Goal: Transaction & Acquisition: Purchase product/service

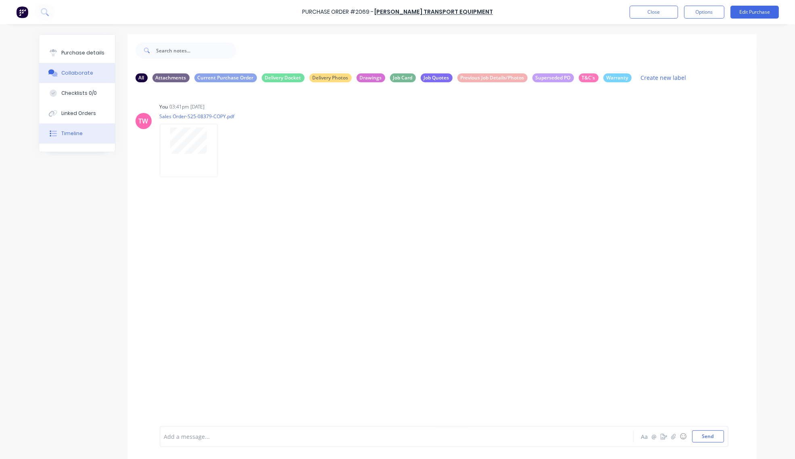
click at [79, 124] on button "Timeline" at bounding box center [77, 133] width 76 height 20
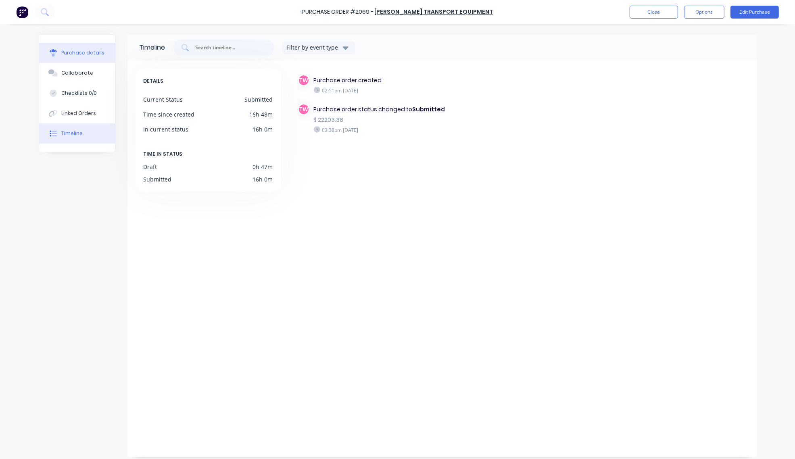
click at [69, 56] on div "Purchase details" at bounding box center [82, 52] width 43 height 7
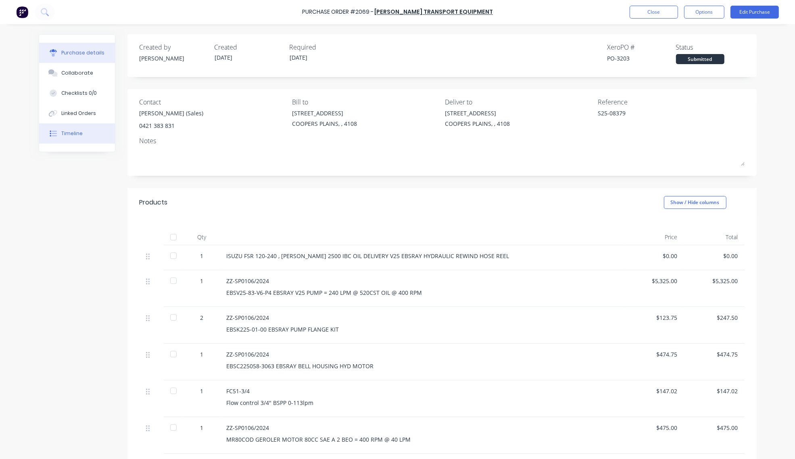
click at [69, 134] on div "Timeline" at bounding box center [71, 133] width 21 height 7
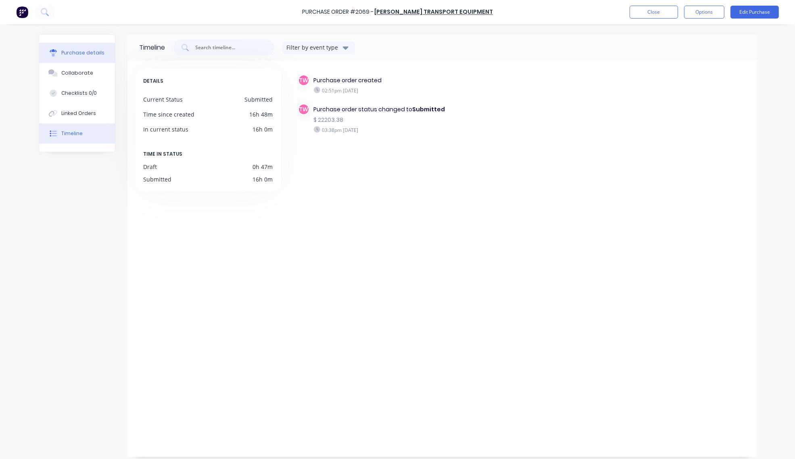
click at [61, 55] on div "Purchase details" at bounding box center [82, 52] width 43 height 7
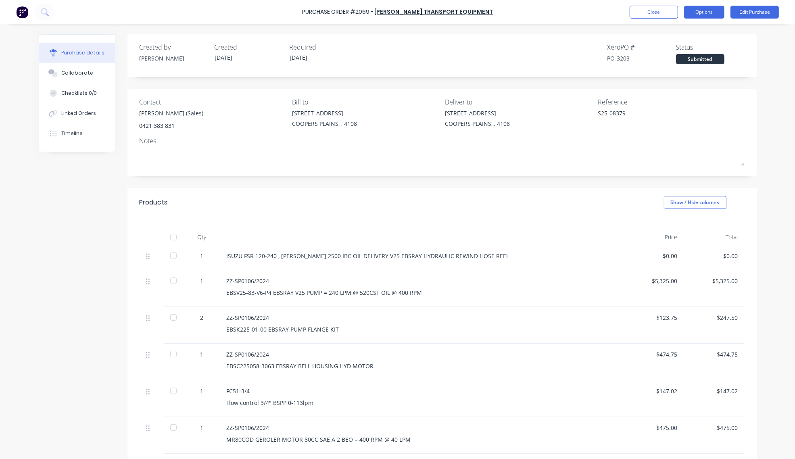
click at [702, 12] on button "Options" at bounding box center [704, 12] width 40 height 13
click at [691, 29] on div "Print / Email" at bounding box center [686, 33] width 62 height 12
click at [683, 47] on div "With pricing" at bounding box center [686, 49] width 62 height 12
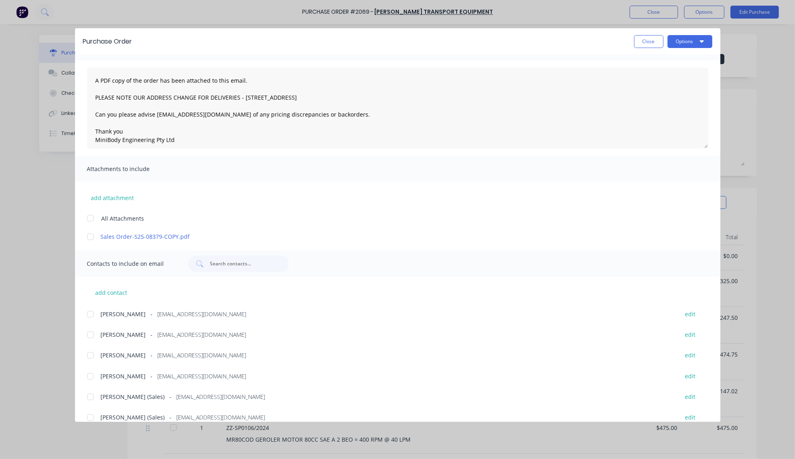
scroll to position [31, 0]
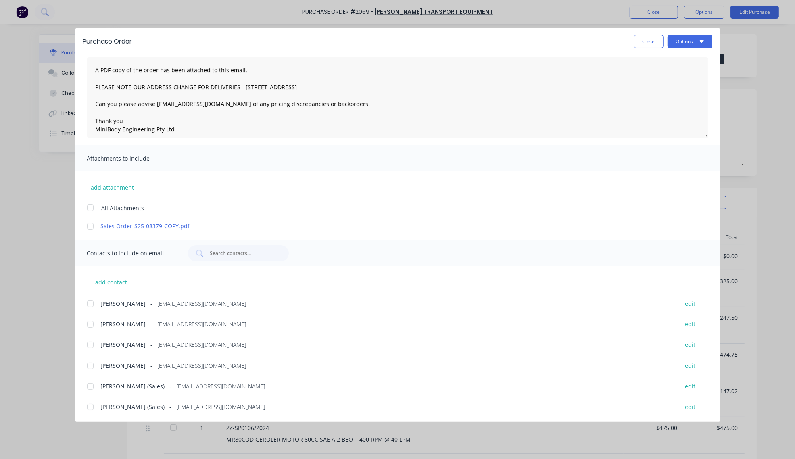
click at [89, 408] on div at bounding box center [90, 407] width 16 height 16
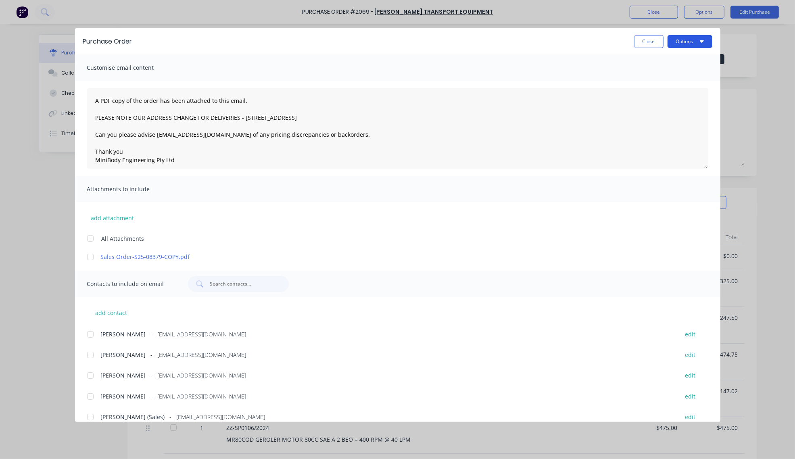
click at [684, 39] on button "Options" at bounding box center [689, 41] width 45 height 13
click at [656, 93] on div "Email" at bounding box center [674, 94] width 62 height 12
click at [642, 45] on button "Close" at bounding box center [648, 41] width 29 height 13
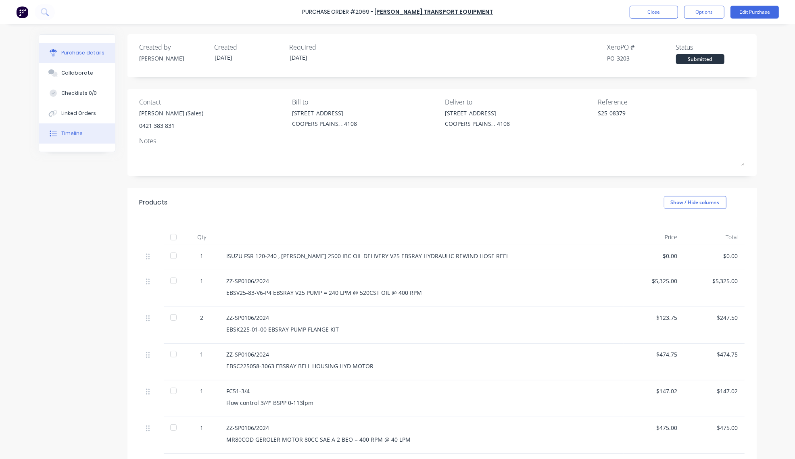
click at [82, 135] on button "Timeline" at bounding box center [77, 133] width 76 height 20
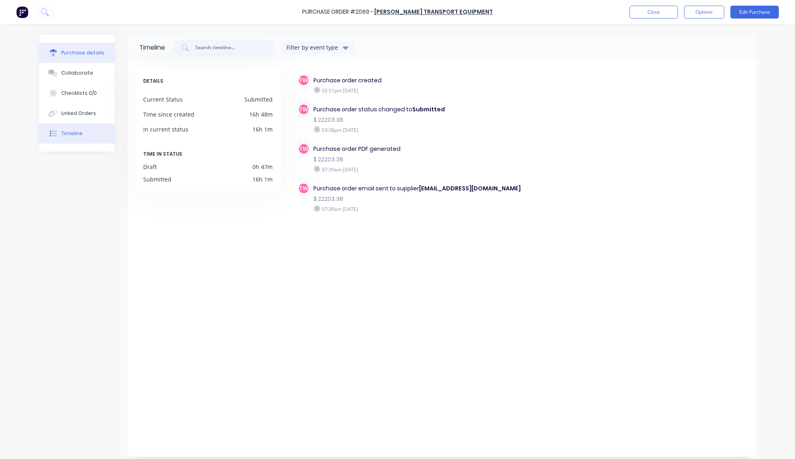
click at [61, 53] on div "Purchase details" at bounding box center [82, 52] width 43 height 7
type textarea "x"
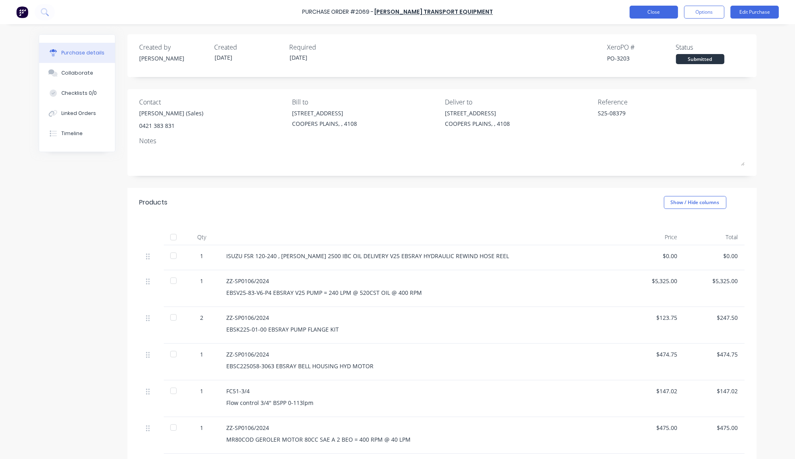
click at [651, 9] on button "Close" at bounding box center [653, 12] width 48 height 13
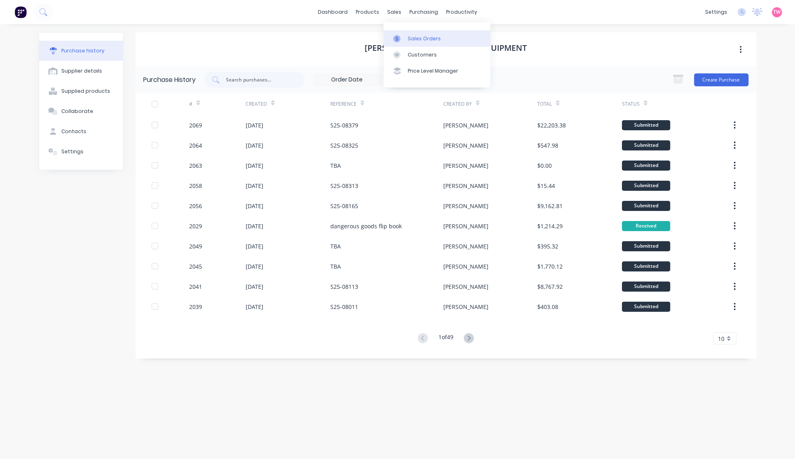
click at [412, 35] on div "Sales Orders" at bounding box center [424, 38] width 33 height 7
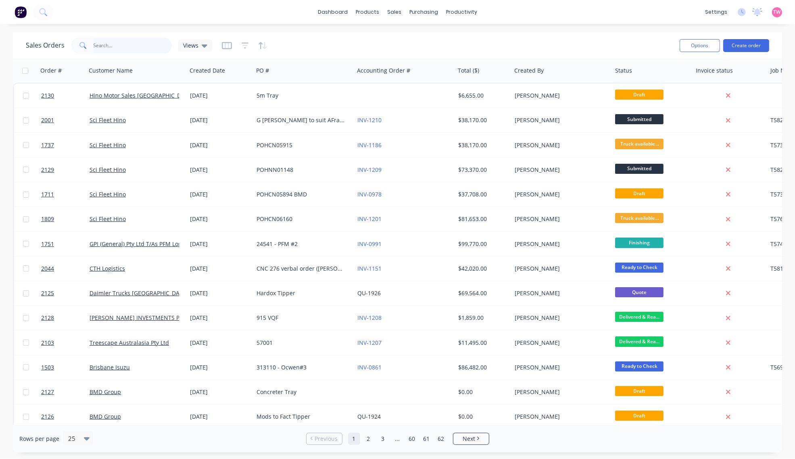
click at [122, 50] on input "text" at bounding box center [133, 45] width 79 height 16
type input "treescape"
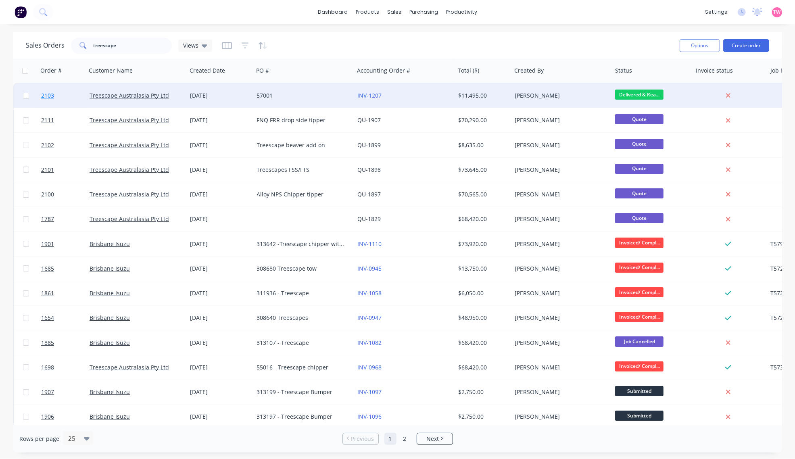
click at [69, 96] on link "2103" at bounding box center [65, 95] width 48 height 24
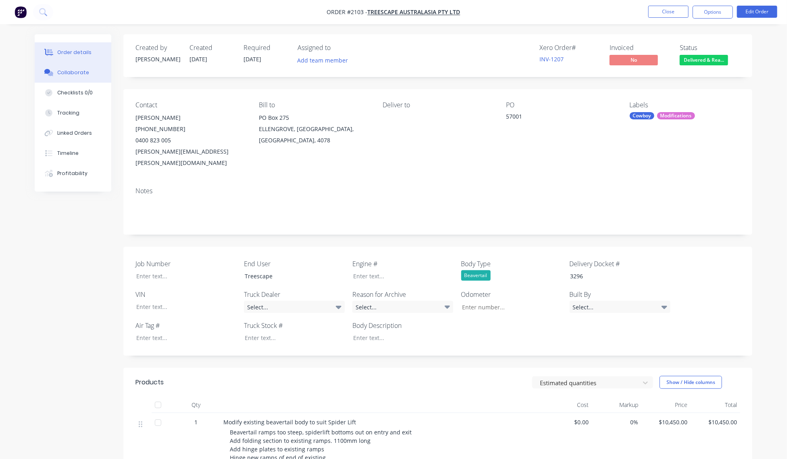
click at [70, 74] on div "Collaborate" at bounding box center [73, 72] width 32 height 7
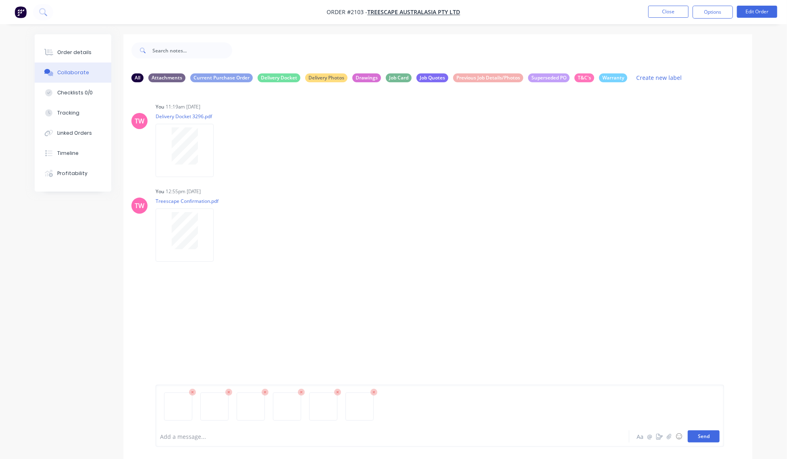
click at [706, 435] on button "Send" at bounding box center [704, 436] width 32 height 12
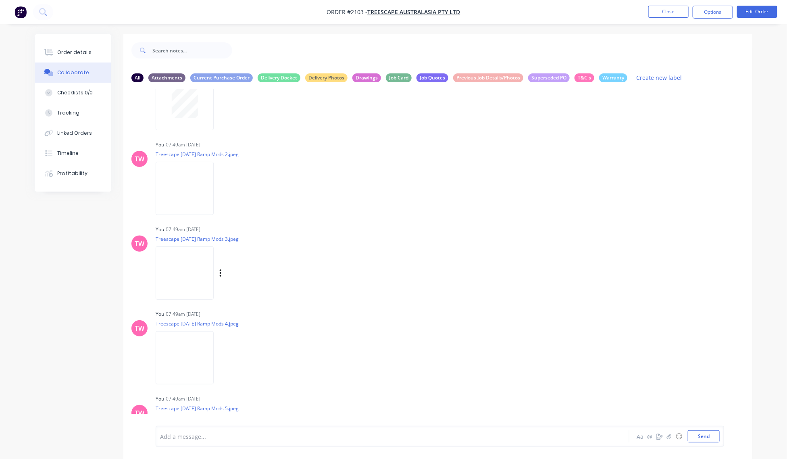
scroll to position [168, 0]
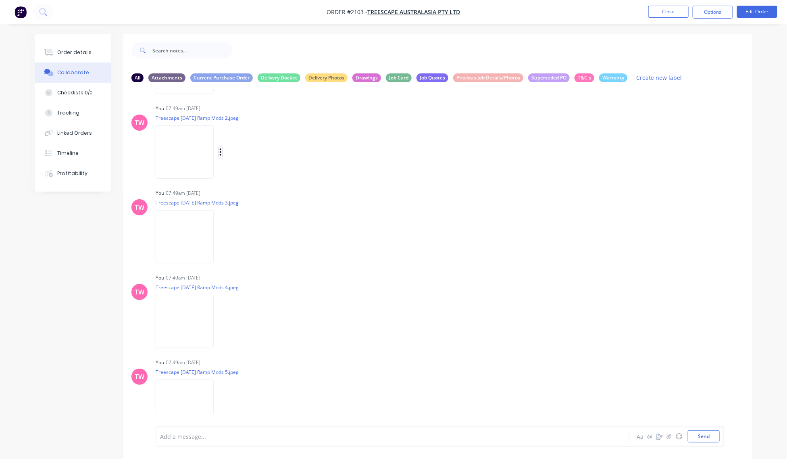
click at [219, 150] on button "button" at bounding box center [220, 152] width 3 height 12
click at [239, 157] on button "Labels" at bounding box center [274, 155] width 91 height 18
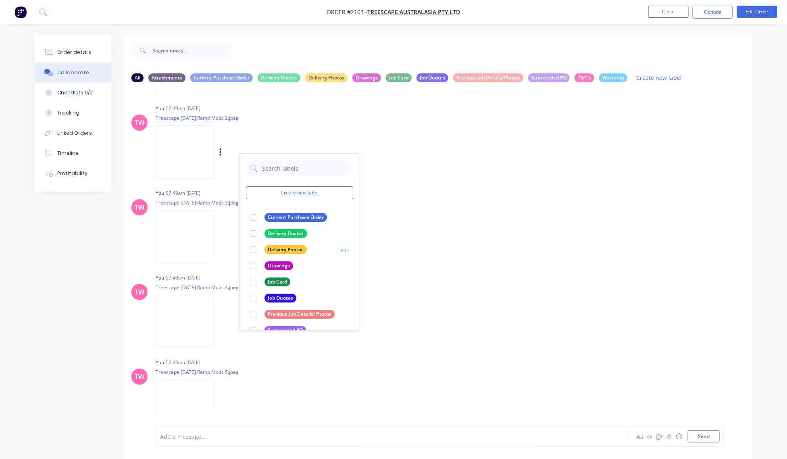
click at [255, 249] on div at bounding box center [253, 249] width 16 height 16
click at [219, 235] on button "button" at bounding box center [220, 237] width 3 height 12
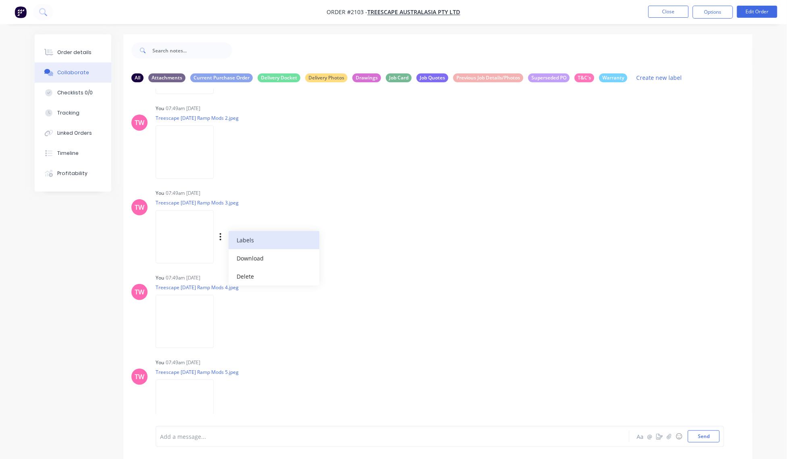
click at [251, 239] on button "Labels" at bounding box center [274, 240] width 91 height 18
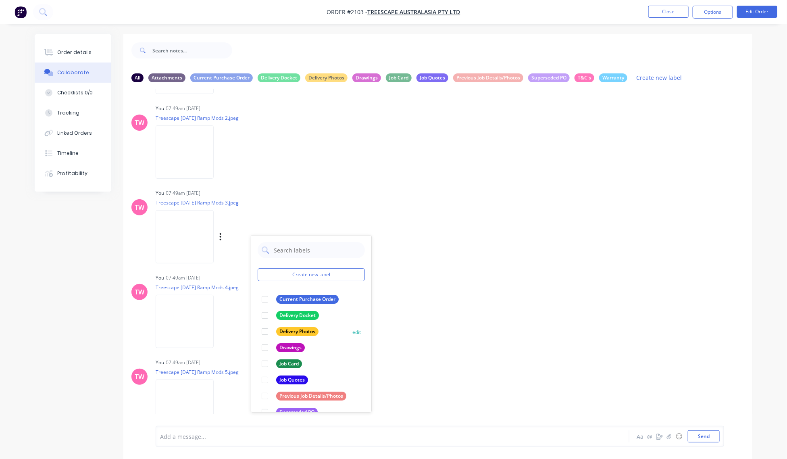
click at [262, 331] on div at bounding box center [265, 331] width 16 height 16
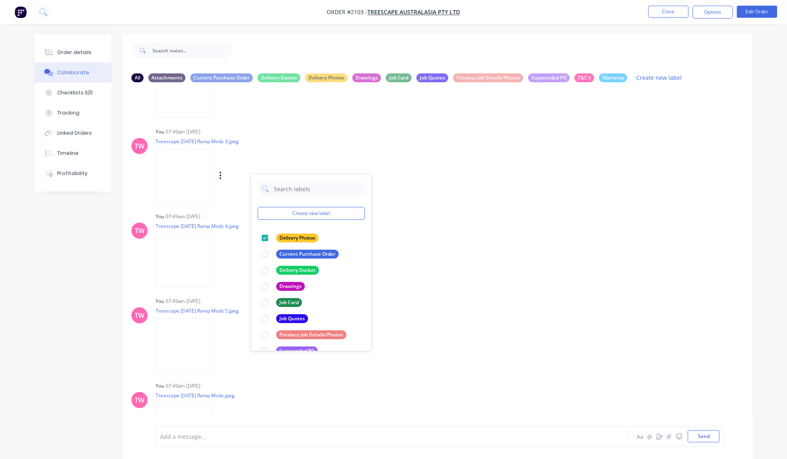
scroll to position [252, 0]
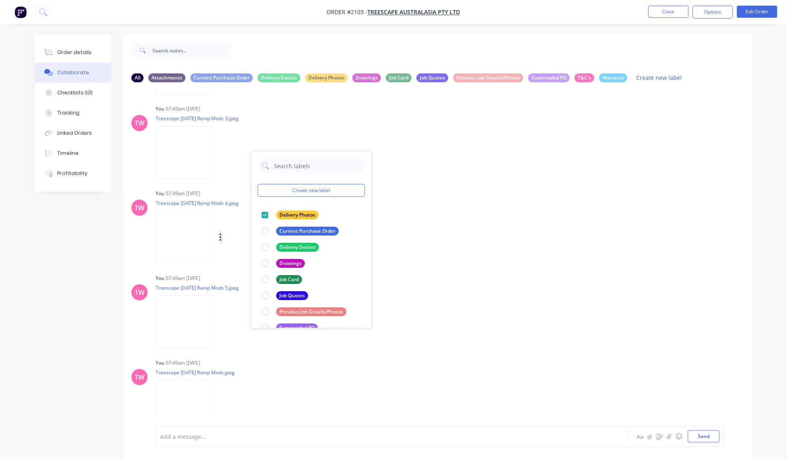
click at [222, 235] on icon "button" at bounding box center [220, 237] width 2 height 9
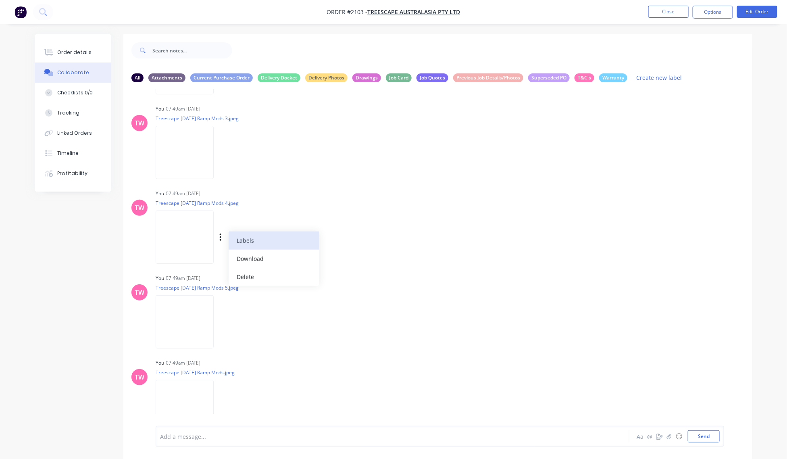
click at [241, 239] on button "Labels" at bounding box center [274, 240] width 91 height 18
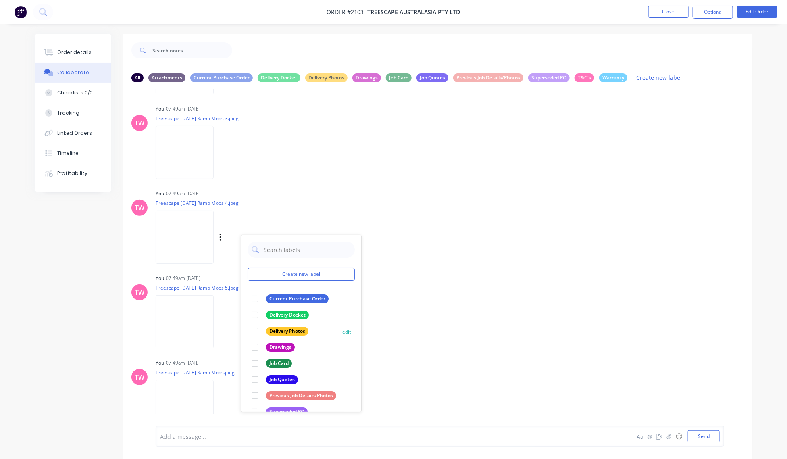
click at [254, 331] on div at bounding box center [255, 331] width 16 height 16
click at [222, 321] on icon "button" at bounding box center [220, 321] width 2 height 9
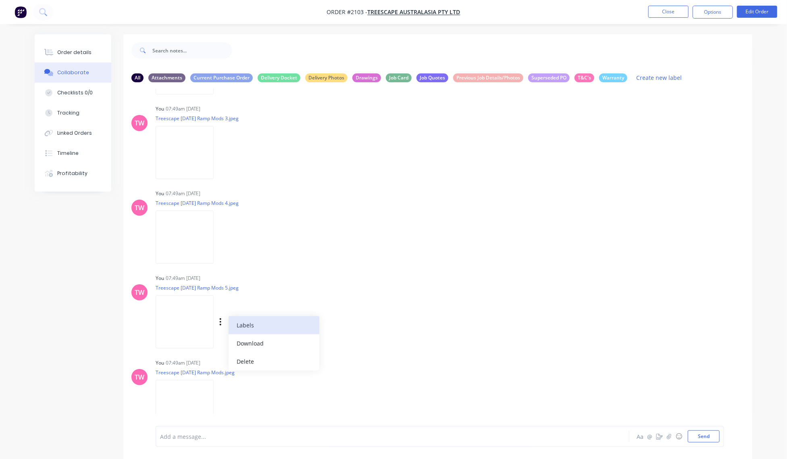
click at [239, 325] on button "Labels" at bounding box center [274, 325] width 91 height 18
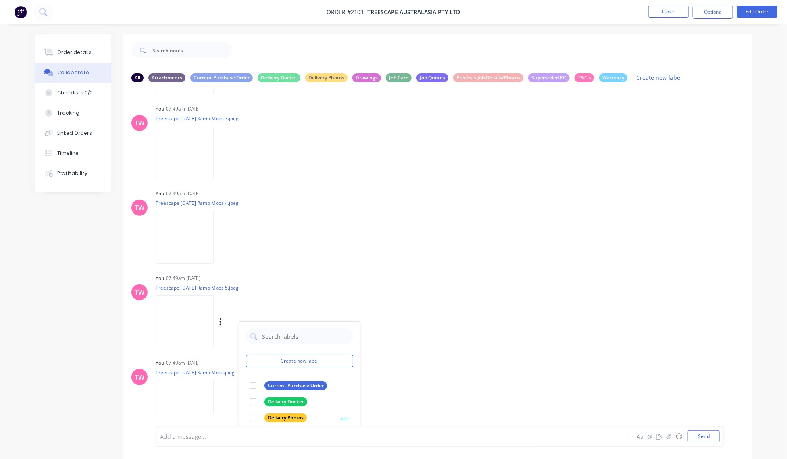
click at [255, 418] on div at bounding box center [253, 418] width 16 height 16
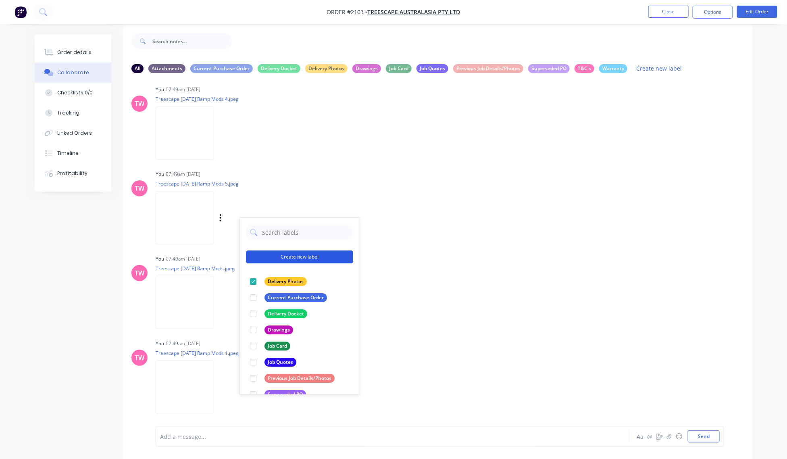
scroll to position [12, 0]
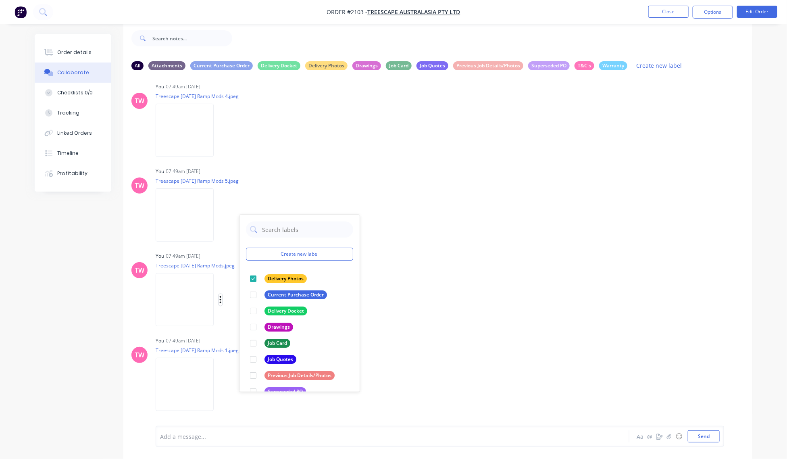
click at [221, 297] on icon "button" at bounding box center [220, 299] width 2 height 9
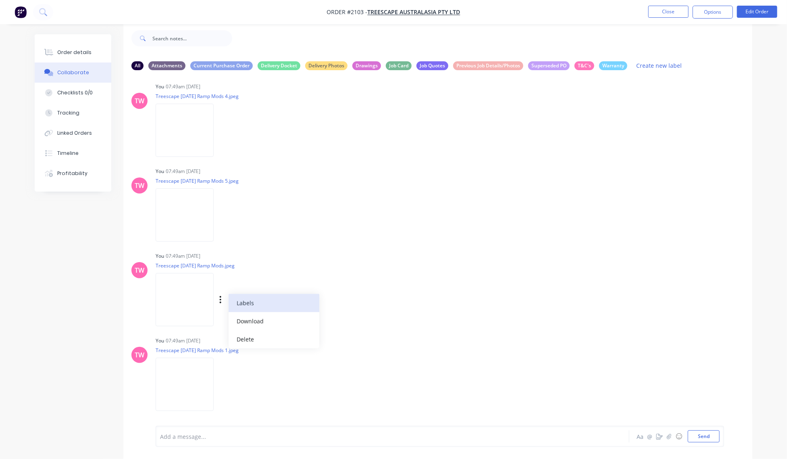
click at [245, 306] on button "Labels" at bounding box center [274, 303] width 91 height 18
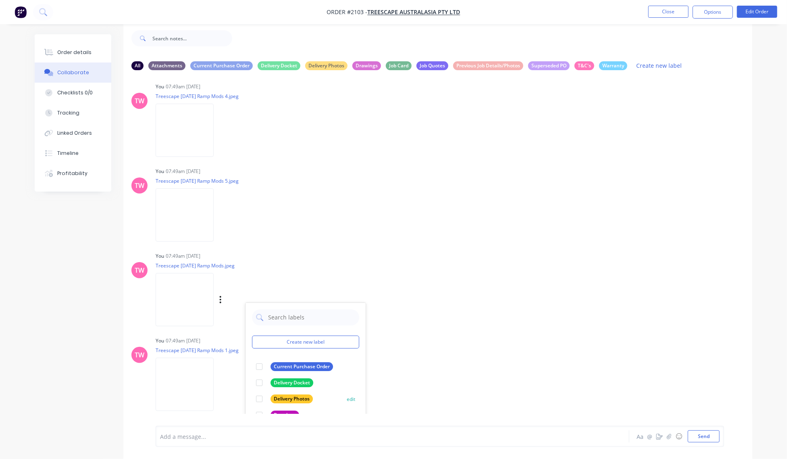
click at [257, 398] on div at bounding box center [259, 399] width 16 height 16
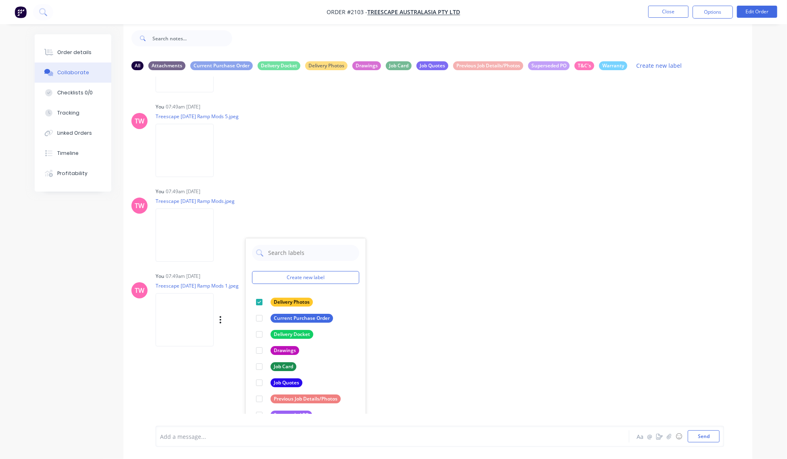
scroll to position [412, 0]
click at [220, 317] on icon "button" at bounding box center [220, 319] width 2 height 9
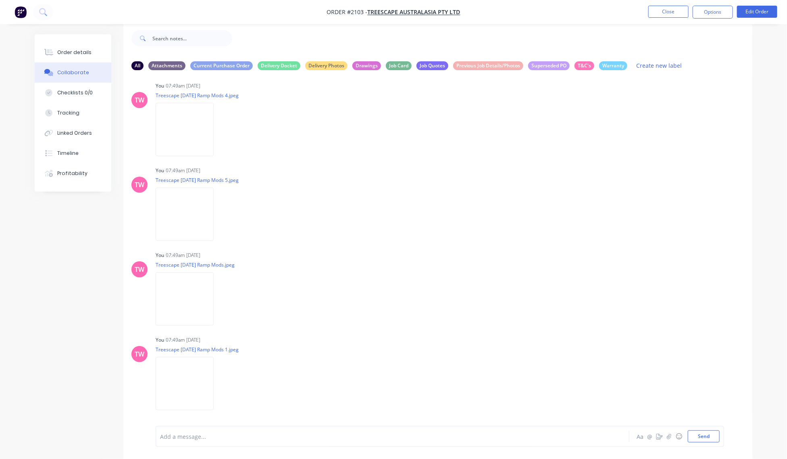
scroll to position [347, 0]
click at [368, 400] on button "Labels" at bounding box center [393, 400] width 91 height 18
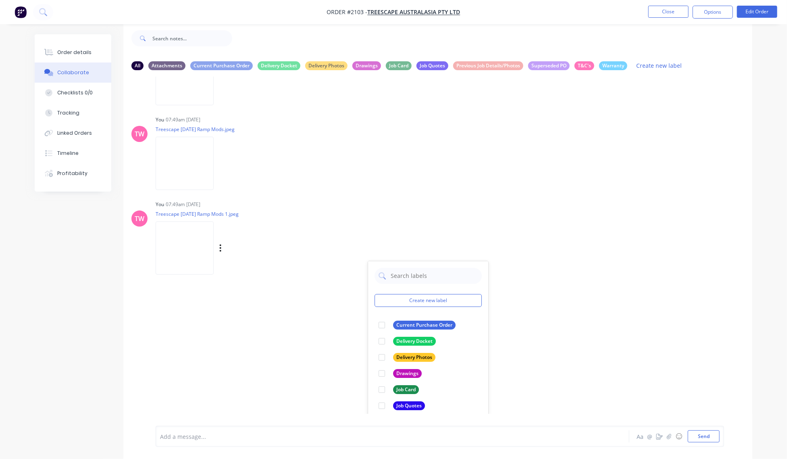
scroll to position [507, 0]
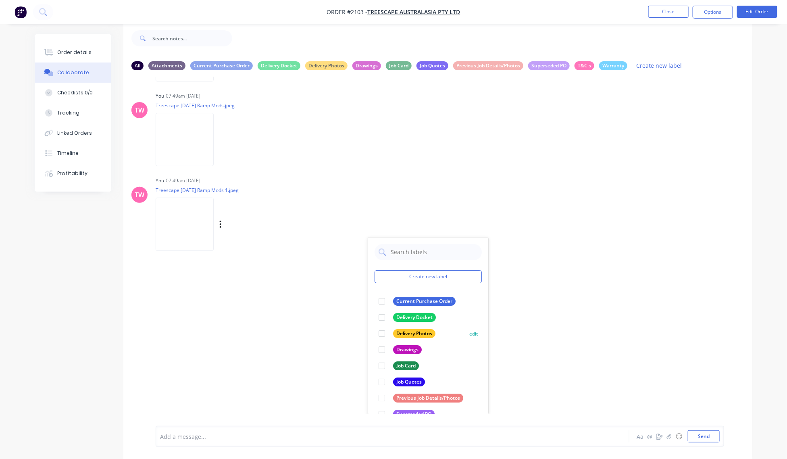
click at [383, 334] on div at bounding box center [382, 333] width 16 height 16
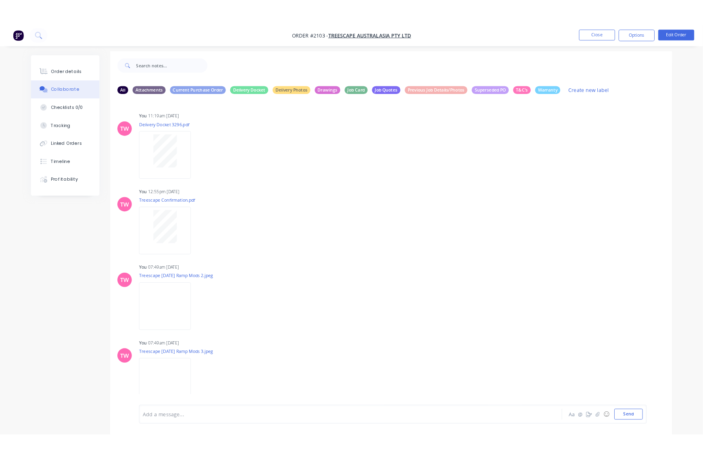
scroll to position [0, 0]
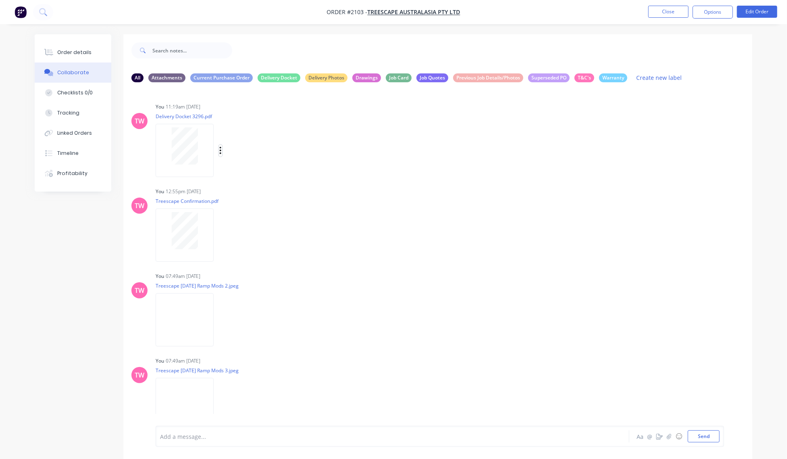
click at [221, 148] on icon "button" at bounding box center [221, 150] width 2 height 7
click at [236, 152] on button "Labels" at bounding box center [274, 154] width 91 height 18
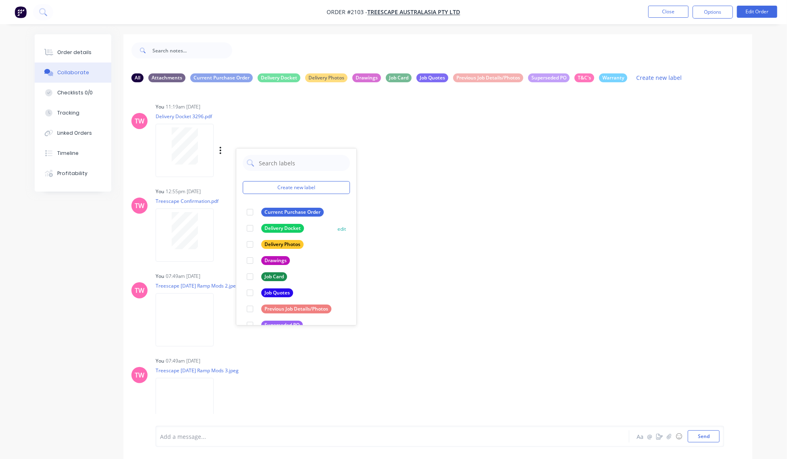
click at [251, 227] on div at bounding box center [250, 228] width 16 height 16
click at [219, 232] on icon "button" at bounding box center [220, 235] width 2 height 9
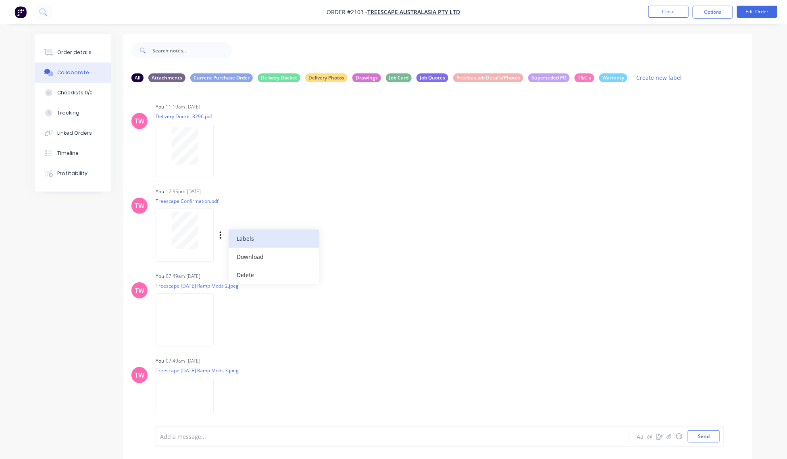
click at [240, 238] on button "Labels" at bounding box center [274, 238] width 91 height 18
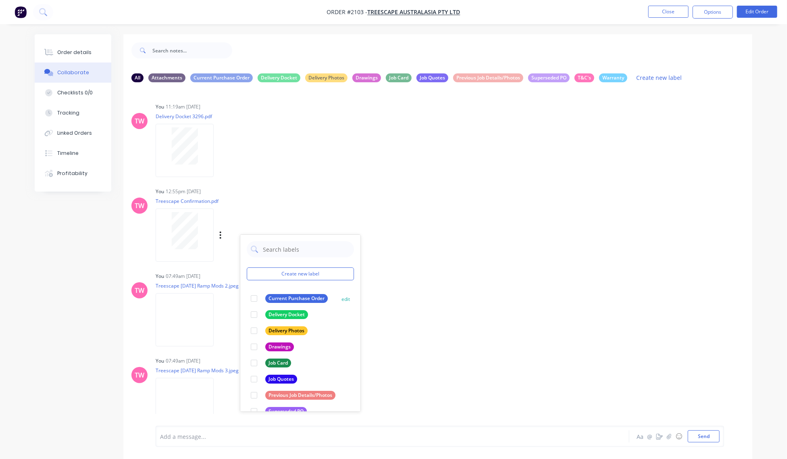
click at [251, 299] on div at bounding box center [254, 298] width 16 height 16
click at [81, 296] on div "All Attachments Current Purchase Order Delivery Docket Delivery Photos Drawings…" at bounding box center [394, 252] width 718 height 437
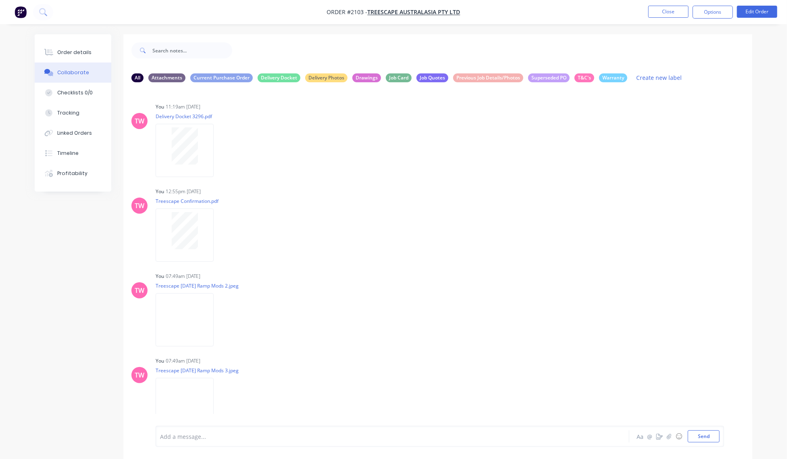
click at [80, 42] on div "Order details Collaborate Checklists 0/0 Tracking Linked Orders Timeline Profit…" at bounding box center [73, 112] width 77 height 157
click at [79, 49] on div "Order details" at bounding box center [74, 52] width 34 height 7
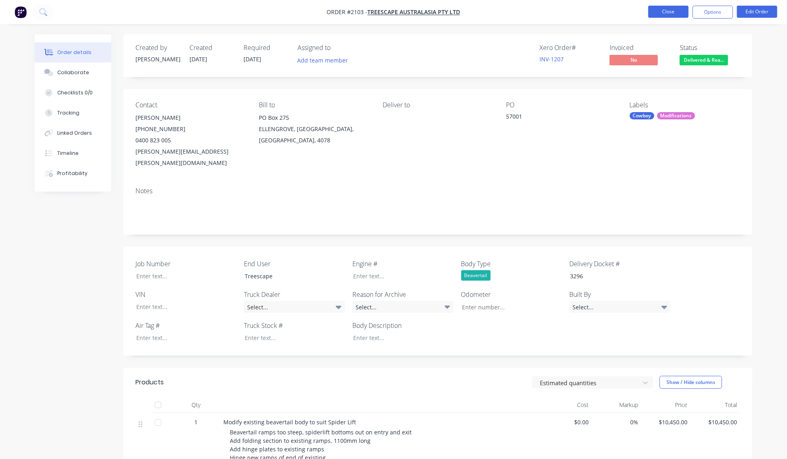
click at [662, 12] on button "Close" at bounding box center [668, 12] width 40 height 12
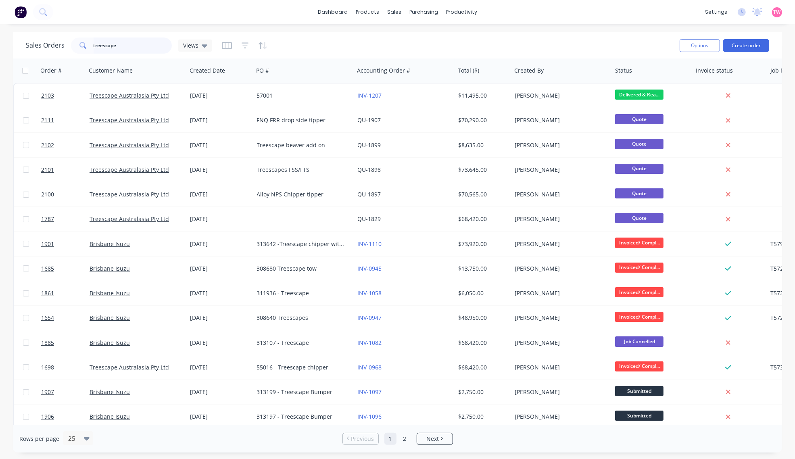
drag, startPoint x: 141, startPoint y: 46, endPoint x: 41, endPoint y: 44, distance: 100.4
click at [41, 44] on div "Sales Orders treescape Views" at bounding box center [119, 45] width 186 height 16
type input "cnc"
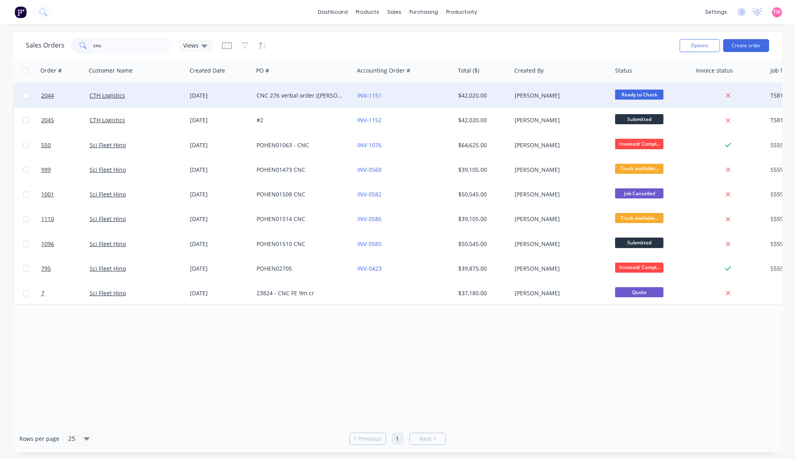
click at [148, 93] on div "CTH Logistics" at bounding box center [135, 96] width 90 height 8
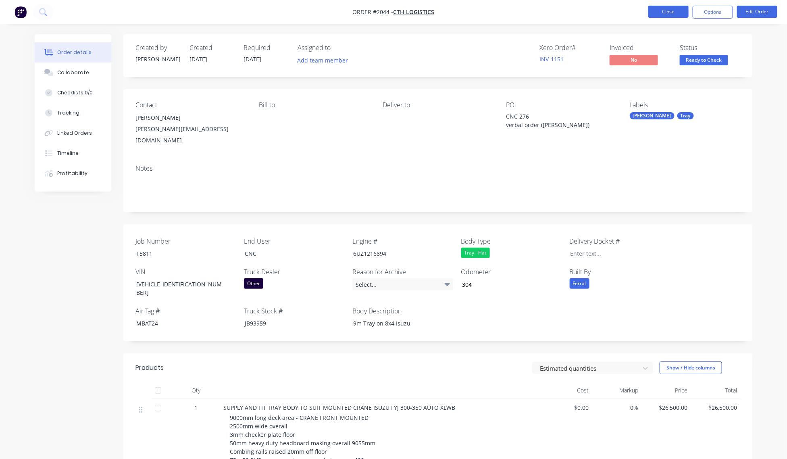
click at [678, 13] on button "Close" at bounding box center [668, 12] width 40 height 12
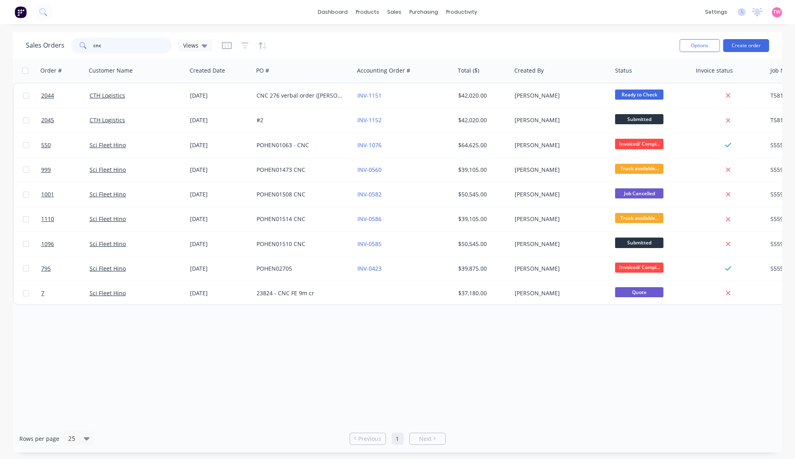
drag, startPoint x: 127, startPoint y: 44, endPoint x: 83, endPoint y: 44, distance: 44.8
click at [83, 44] on div "cnc" at bounding box center [121, 45] width 101 height 16
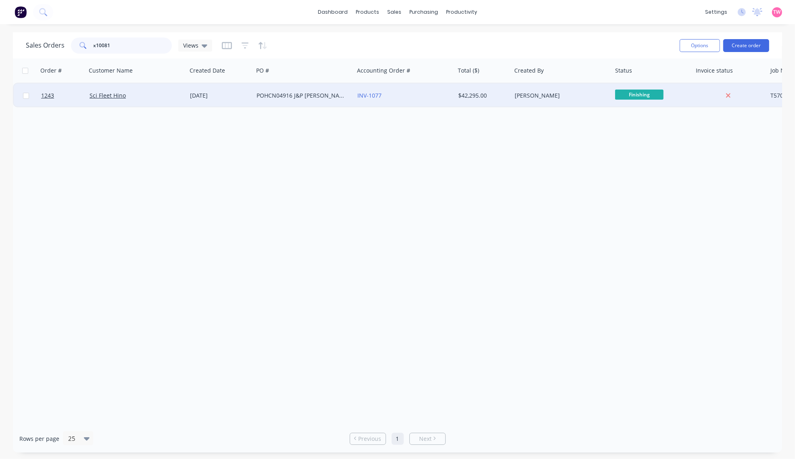
type input "x10081"
click at [162, 99] on div "Sci Fleet Hino" at bounding box center [135, 96] width 90 height 8
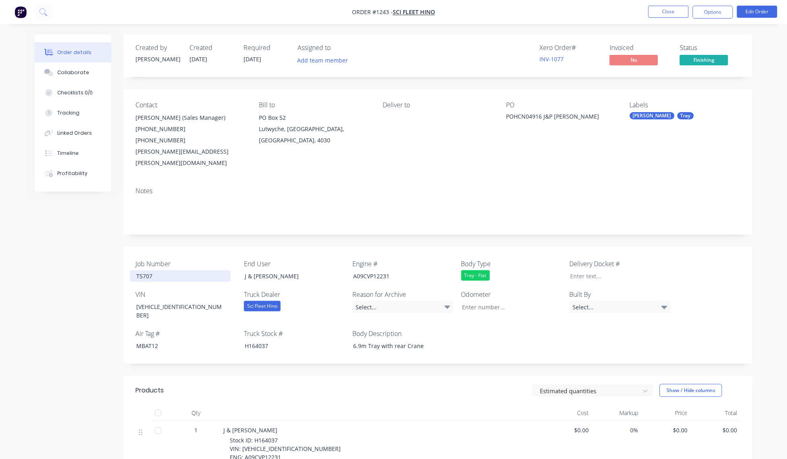
click at [142, 270] on div "T5707" at bounding box center [180, 276] width 101 height 12
copy div "T5707"
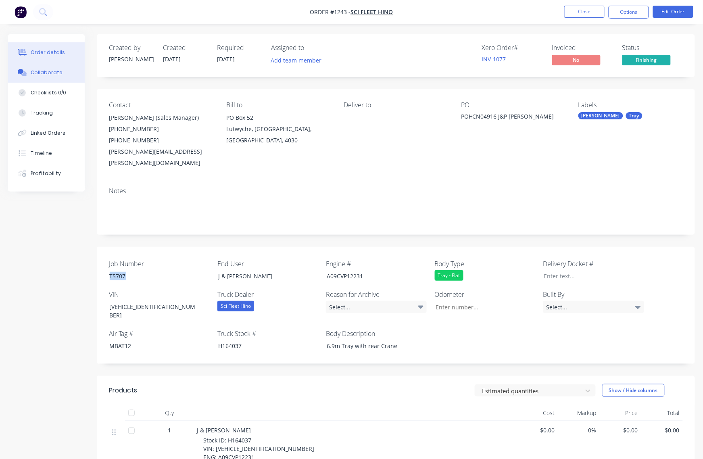
click at [45, 73] on div "Collaborate" at bounding box center [47, 72] width 32 height 7
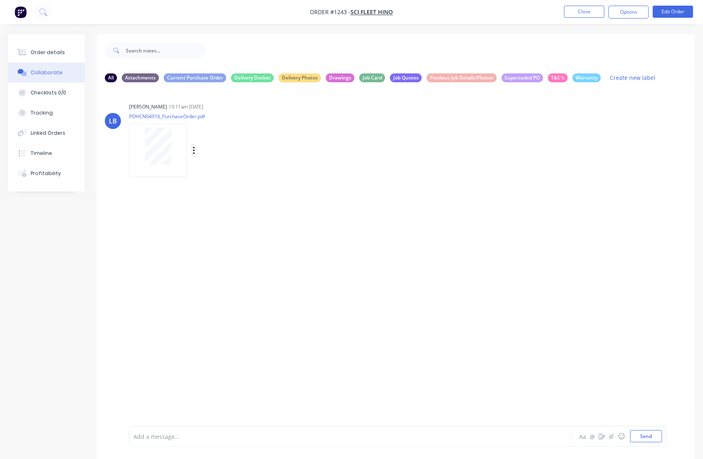
click at [194, 148] on icon "button" at bounding box center [194, 150] width 2 height 9
click at [214, 149] on button "Labels" at bounding box center [247, 154] width 91 height 18
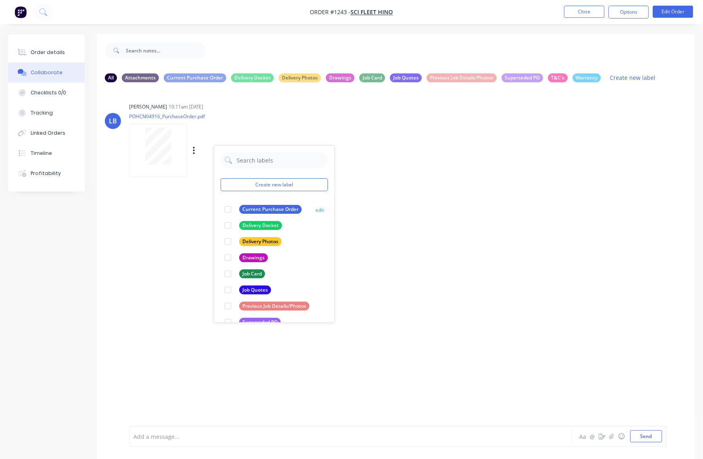
click at [230, 208] on div at bounding box center [228, 209] width 16 height 16
click at [641, 438] on button "Send" at bounding box center [646, 436] width 32 height 12
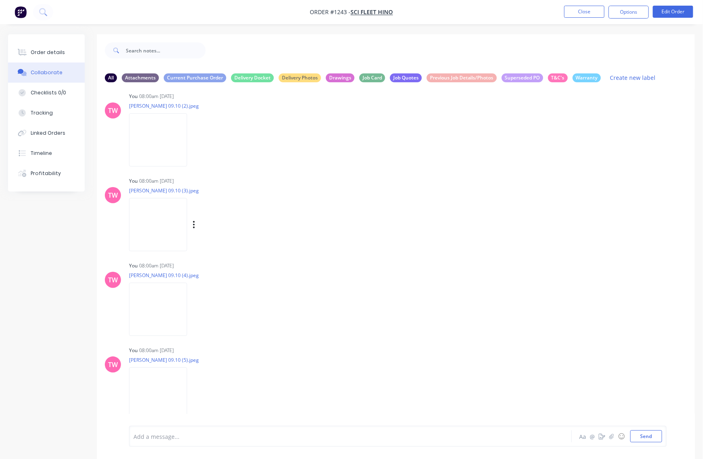
scroll to position [11, 0]
click at [195, 223] on icon "button" at bounding box center [194, 223] width 2 height 9
click at [225, 225] on button "Labels" at bounding box center [247, 227] width 91 height 18
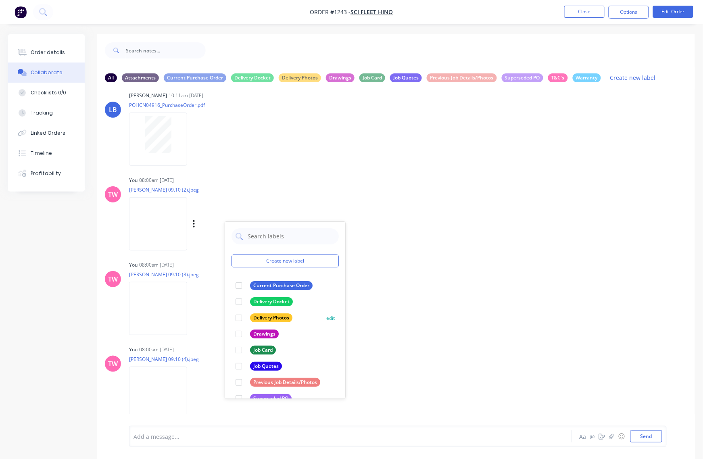
click at [238, 316] on div at bounding box center [239, 318] width 16 height 16
click at [194, 312] on icon "button" at bounding box center [194, 308] width 2 height 9
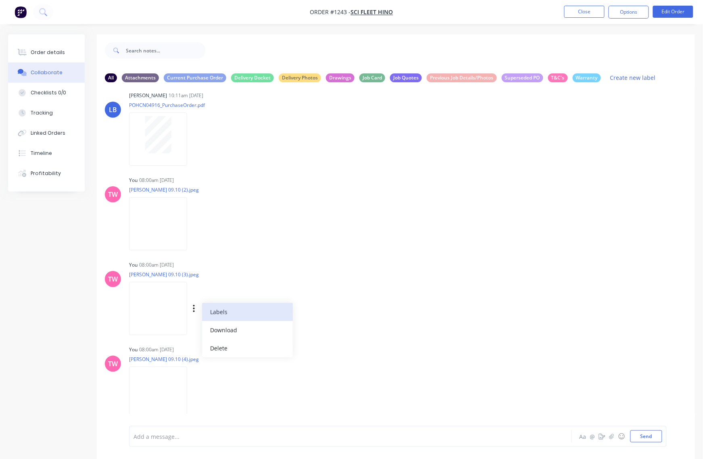
click at [213, 313] on button "Labels" at bounding box center [247, 312] width 91 height 18
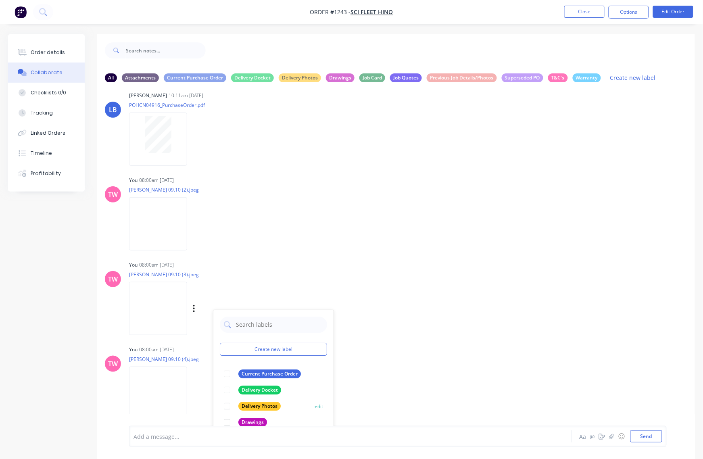
click at [227, 406] on div at bounding box center [227, 406] width 16 height 16
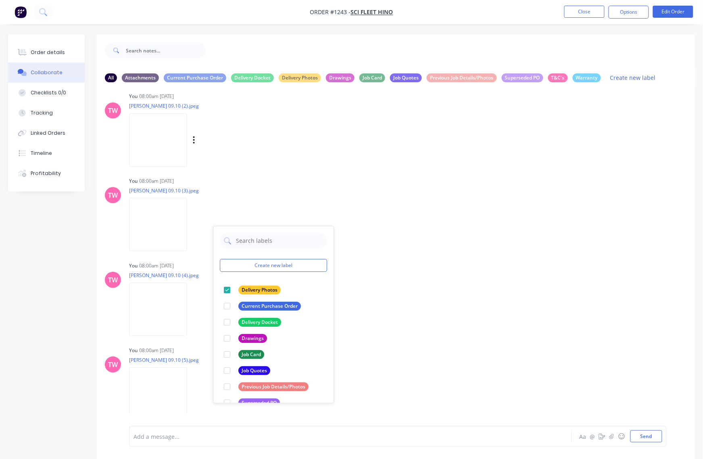
scroll to position [179, 0]
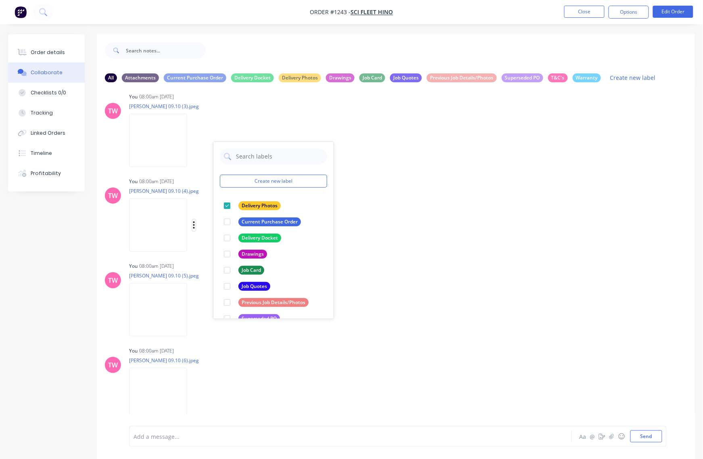
click at [194, 224] on icon "button" at bounding box center [194, 225] width 2 height 9
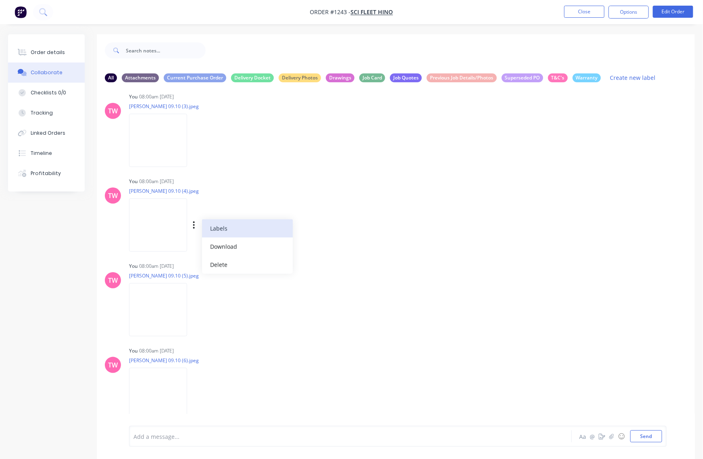
click at [213, 230] on button "Labels" at bounding box center [247, 228] width 91 height 18
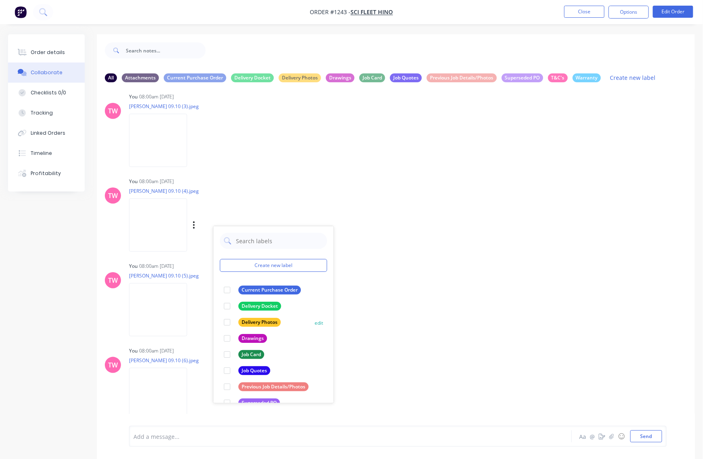
click at [229, 323] on div at bounding box center [227, 322] width 16 height 16
click at [194, 307] on icon "button" at bounding box center [194, 309] width 2 height 7
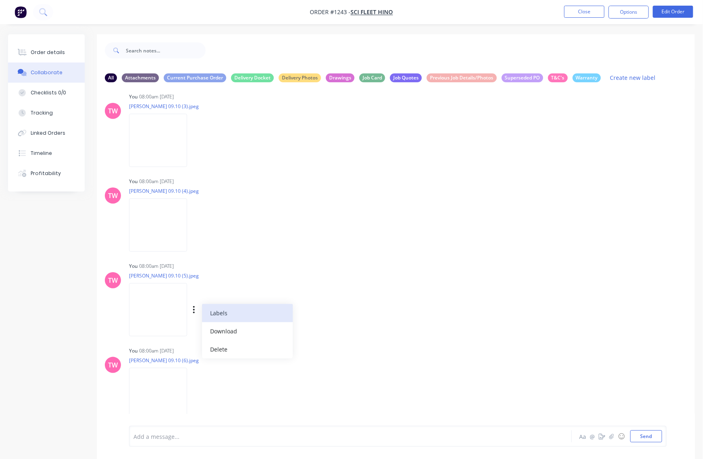
click at [220, 313] on button "Labels" at bounding box center [247, 313] width 91 height 18
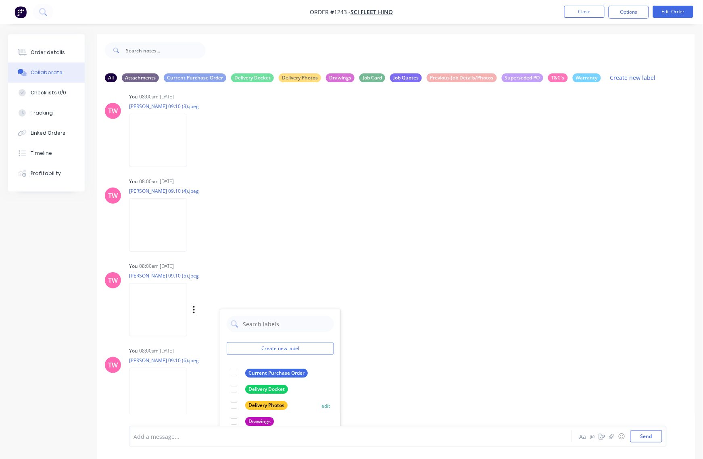
click at [233, 406] on div at bounding box center [234, 405] width 16 height 16
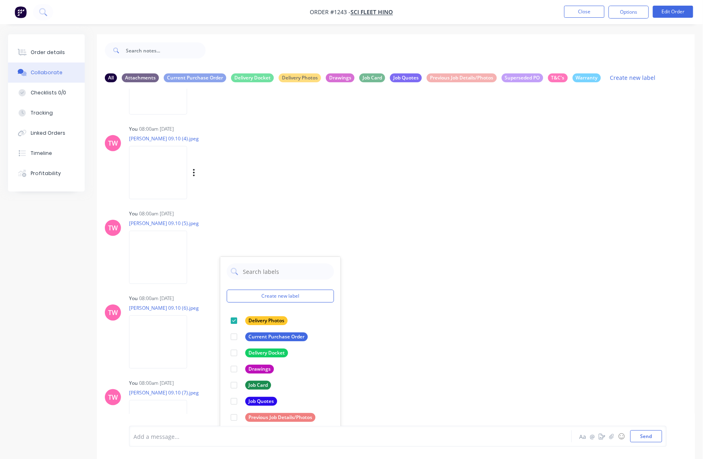
scroll to position [263, 0]
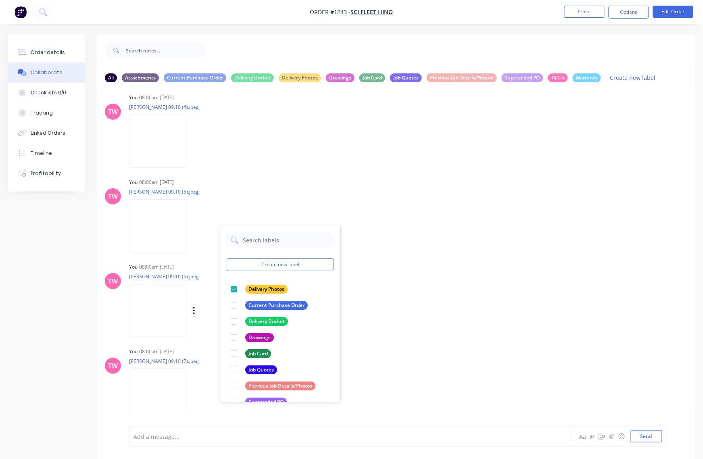
click at [196, 308] on button "button" at bounding box center [193, 311] width 3 height 12
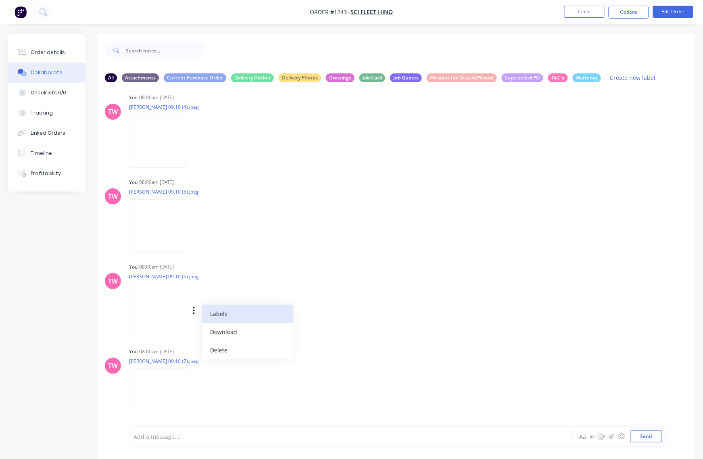
click at [224, 312] on button "Labels" at bounding box center [247, 314] width 91 height 18
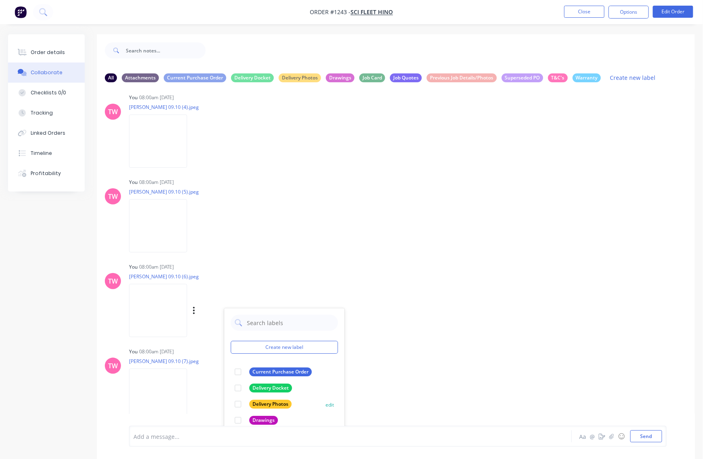
click at [239, 404] on div at bounding box center [238, 404] width 16 height 16
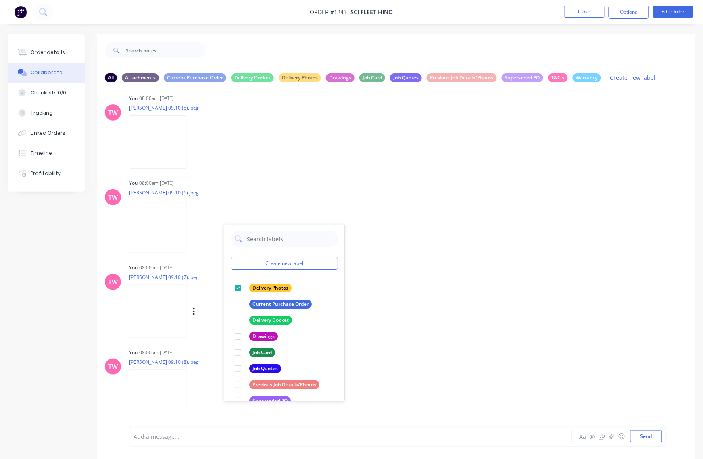
click at [191, 309] on div "Labels Download Delete" at bounding box center [235, 312] width 91 height 12
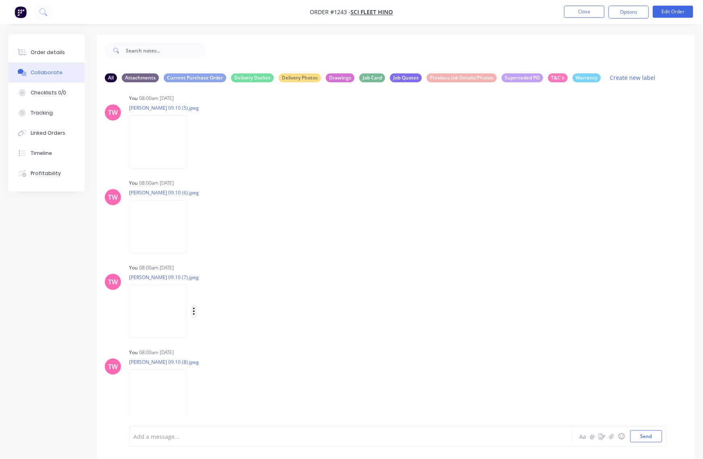
click at [193, 310] on icon "button" at bounding box center [194, 311] width 2 height 9
click at [214, 312] on button "Labels" at bounding box center [247, 315] width 91 height 18
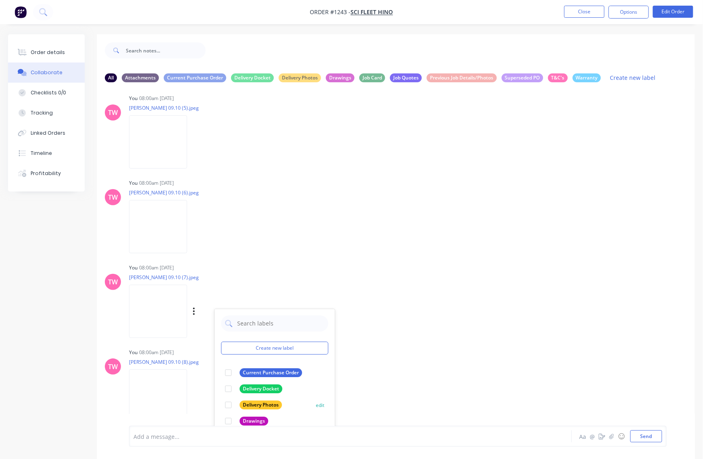
click at [229, 406] on div at bounding box center [228, 405] width 16 height 16
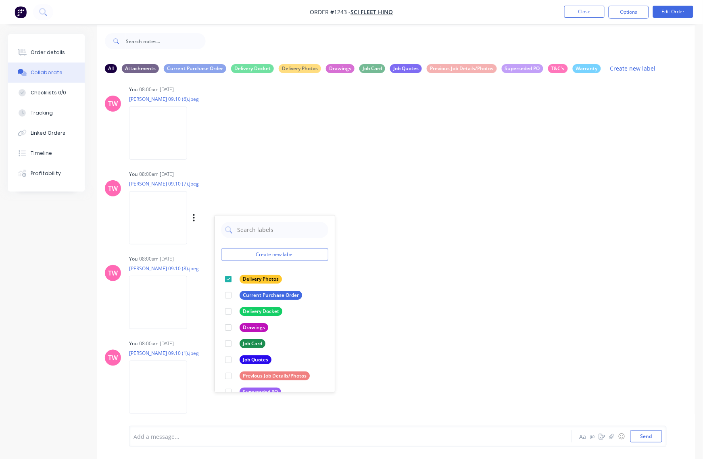
scroll to position [12, 0]
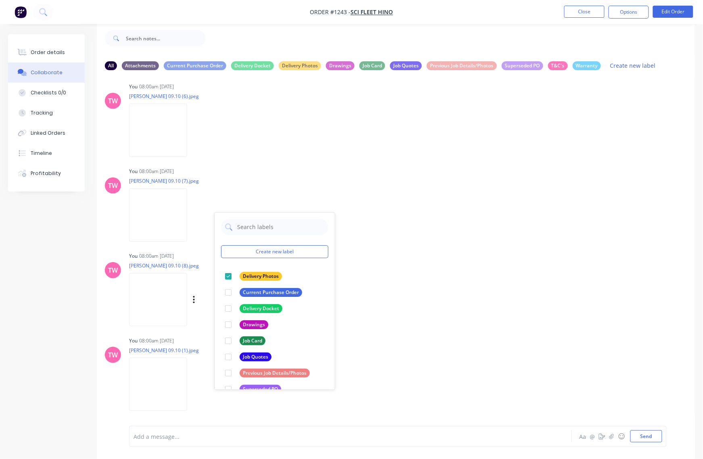
click at [191, 298] on div "Labels Download Delete" at bounding box center [235, 300] width 91 height 12
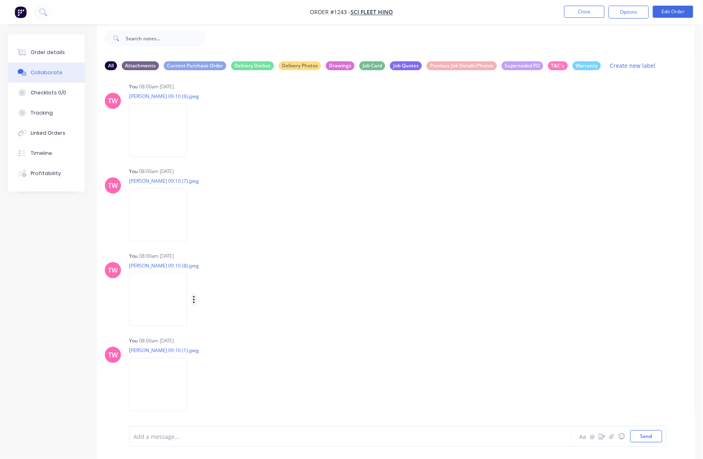
click at [194, 298] on icon "button" at bounding box center [194, 299] width 2 height 9
click at [209, 306] on button "Labels" at bounding box center [247, 303] width 91 height 18
click at [223, 400] on div at bounding box center [223, 399] width 16 height 16
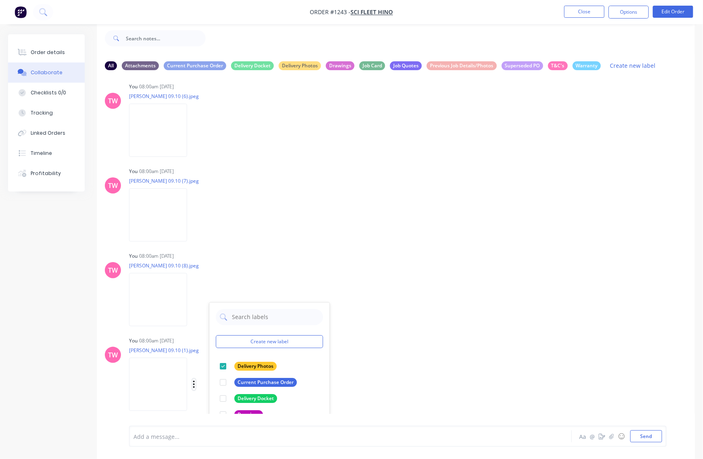
click at [196, 382] on button "button" at bounding box center [193, 385] width 3 height 12
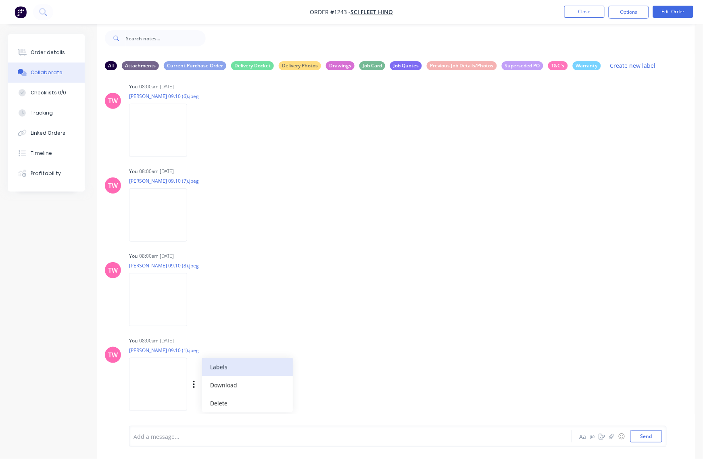
click at [229, 369] on button "Labels" at bounding box center [247, 367] width 91 height 18
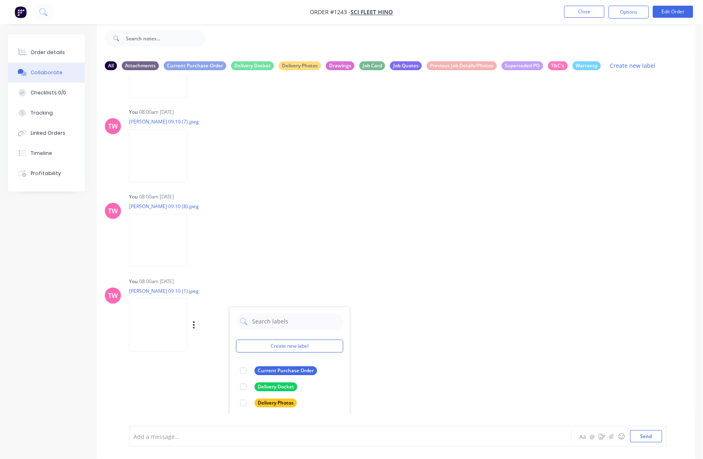
scroll to position [515, 0]
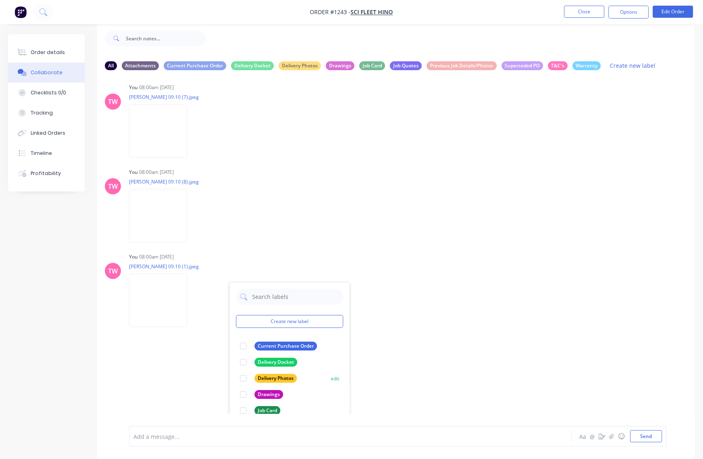
click at [244, 378] on div at bounding box center [243, 378] width 16 height 16
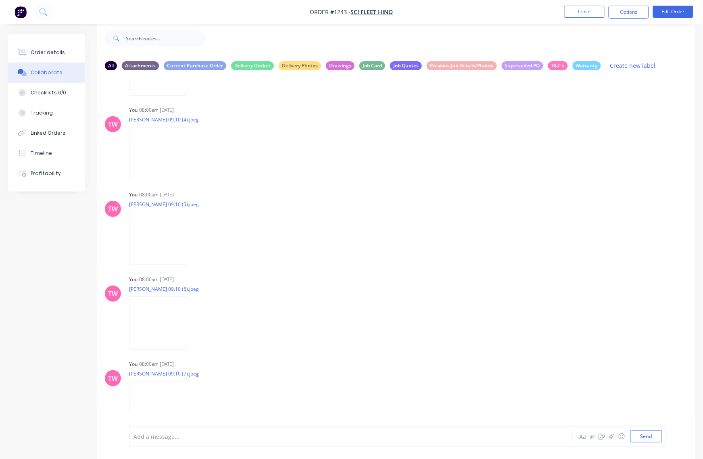
scroll to position [96, 0]
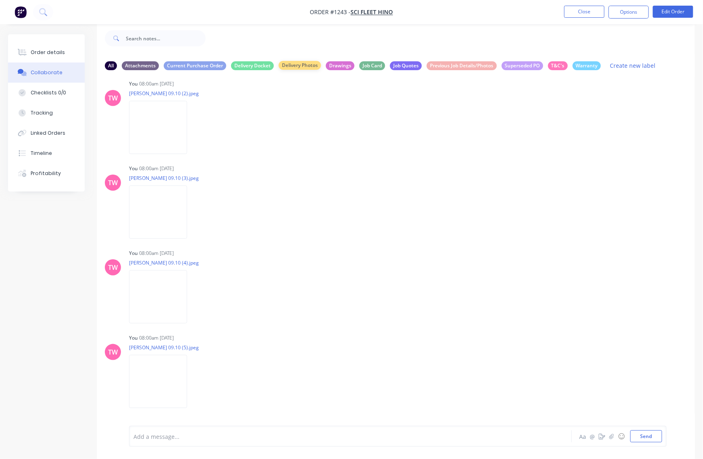
click at [294, 65] on div "Delivery Photos" at bounding box center [300, 65] width 42 height 9
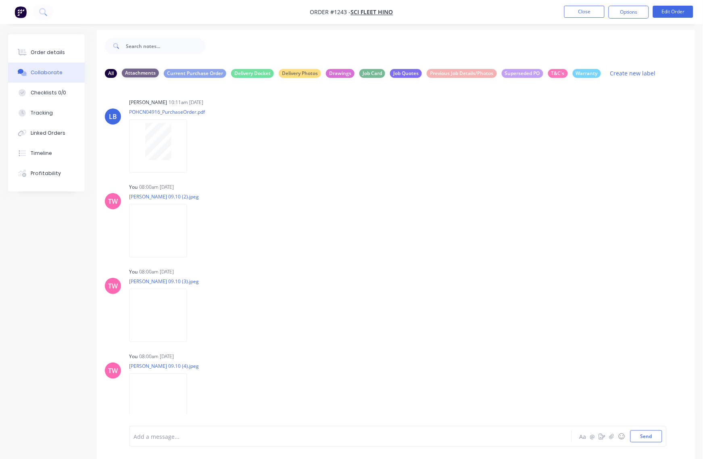
scroll to position [0, 0]
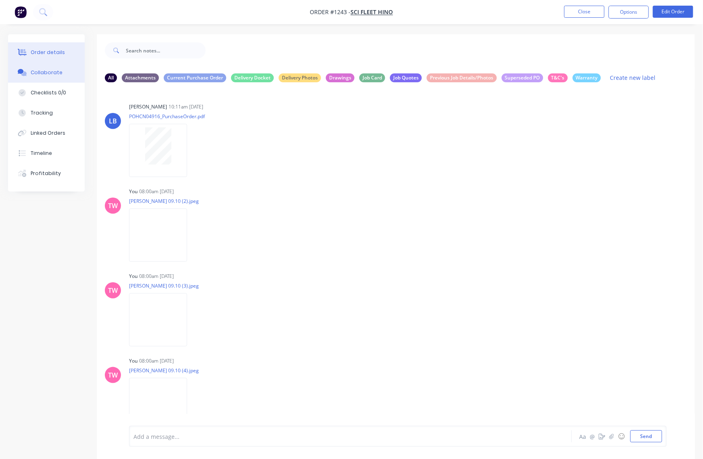
click at [27, 54] on div at bounding box center [22, 52] width 12 height 7
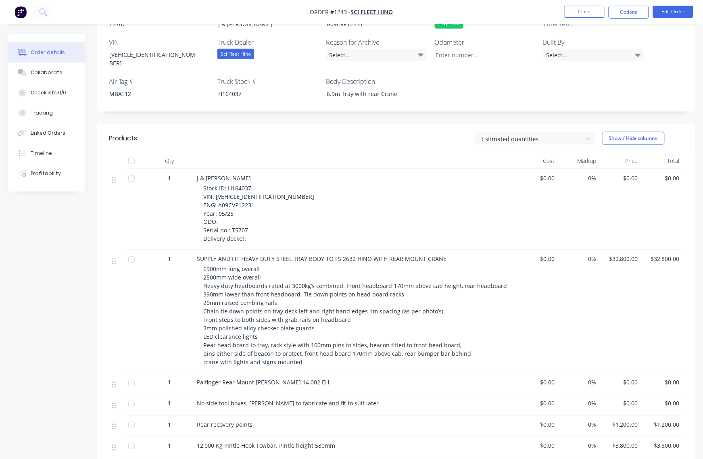
scroll to position [168, 0]
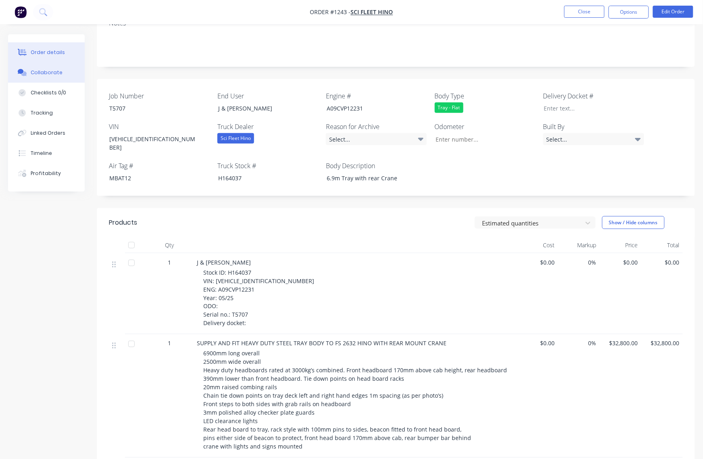
click at [42, 75] on div "Collaborate" at bounding box center [47, 72] width 32 height 7
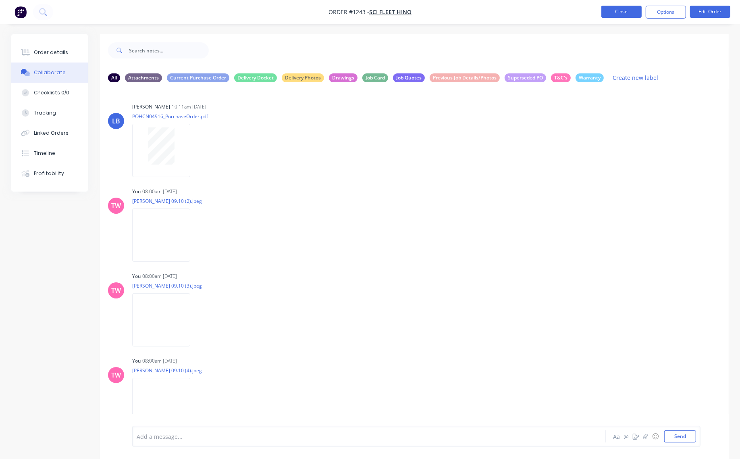
click at [602, 9] on button "Close" at bounding box center [622, 12] width 40 height 12
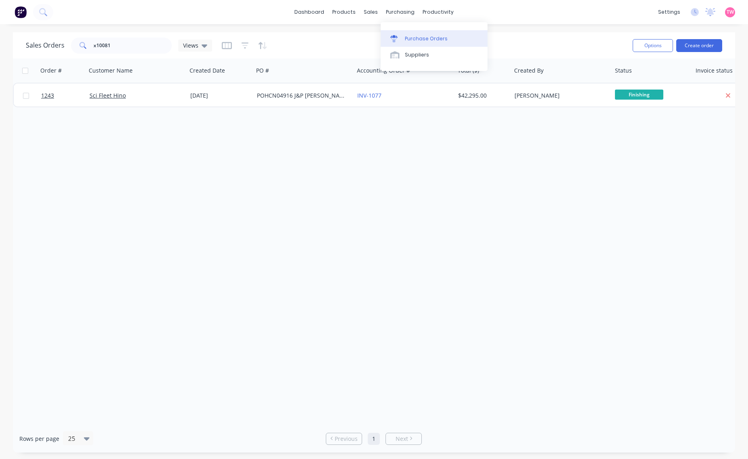
click at [413, 33] on link "Purchase Orders" at bounding box center [434, 38] width 107 height 16
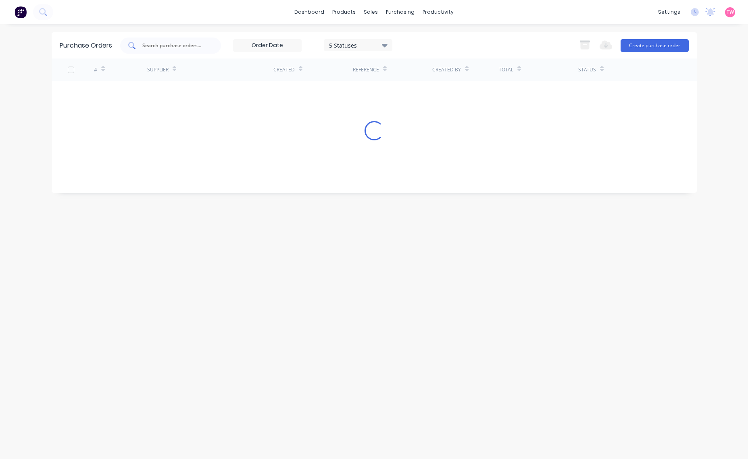
click at [183, 44] on input "text" at bounding box center [175, 46] width 67 height 8
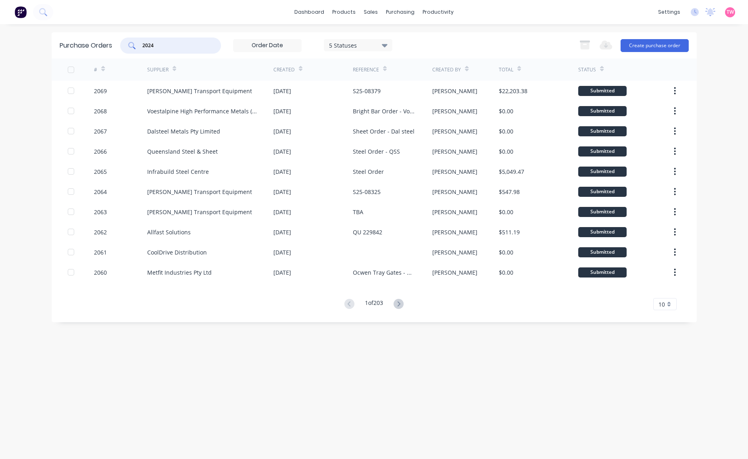
type input "2024"
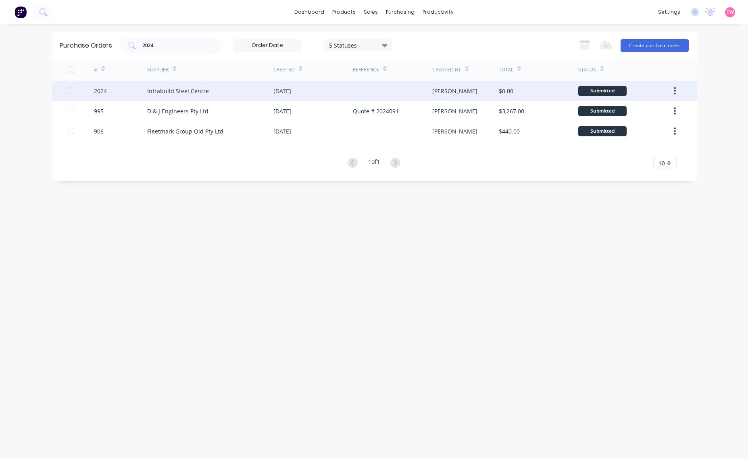
click at [130, 89] on div "2024" at bounding box center [120, 91] width 53 height 20
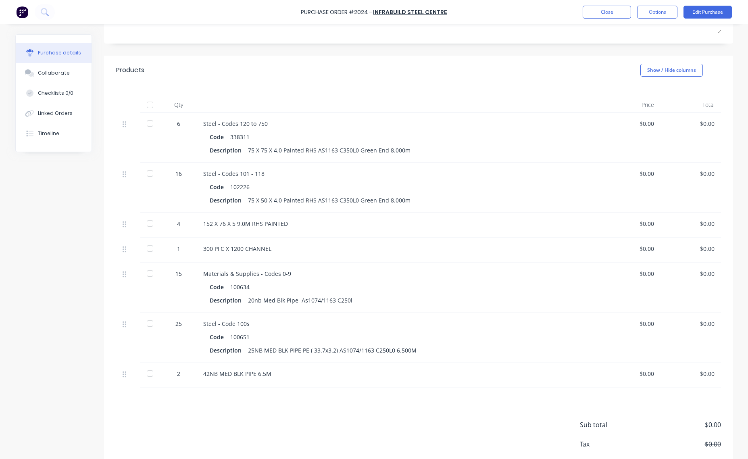
scroll to position [168, 0]
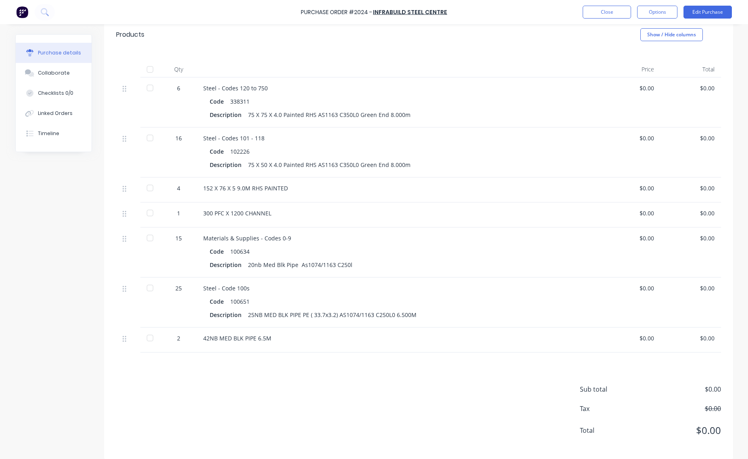
click at [144, 238] on div at bounding box center [150, 238] width 16 height 16
click at [146, 289] on div at bounding box center [150, 288] width 16 height 16
click at [142, 340] on div at bounding box center [150, 338] width 16 height 16
click at [146, 214] on div at bounding box center [150, 213] width 16 height 16
click at [143, 188] on div at bounding box center [150, 188] width 16 height 16
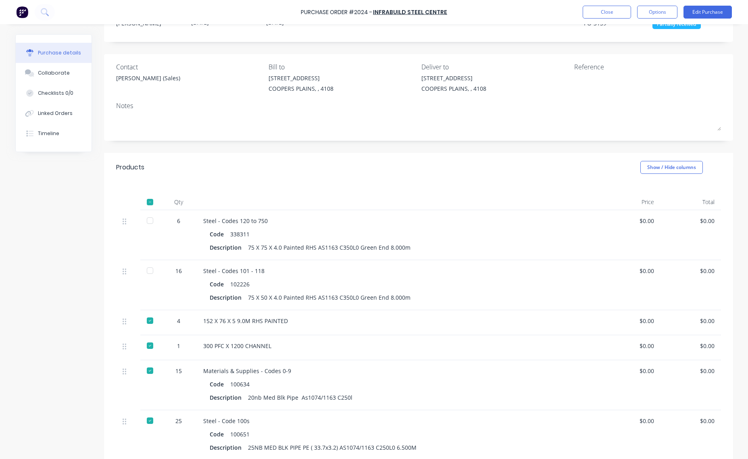
scroll to position [0, 0]
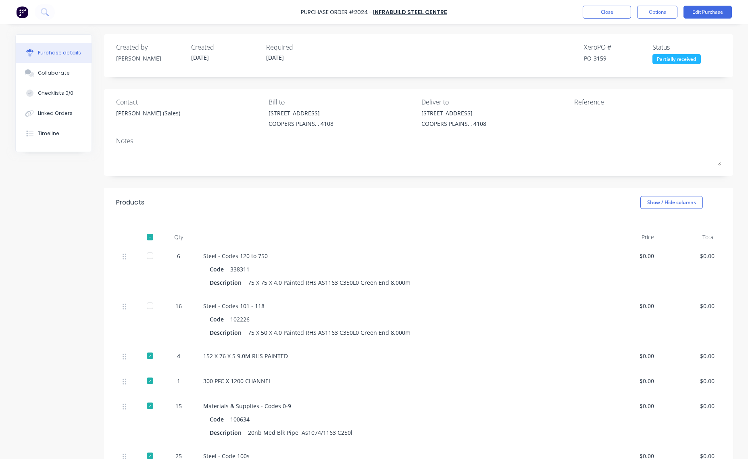
click at [597, 56] on div "PO-3159" at bounding box center [618, 58] width 69 height 8
copy div "3159"
click at [591, 12] on button "Close" at bounding box center [607, 12] width 48 height 13
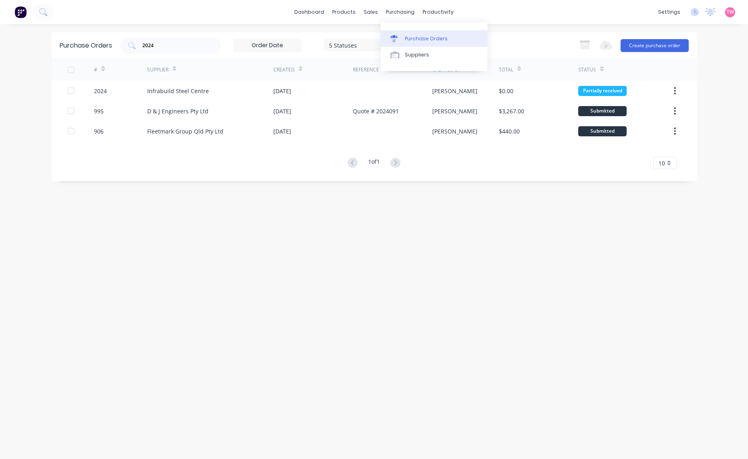
click at [420, 35] on div "Purchase Orders" at bounding box center [426, 38] width 43 height 7
click at [651, 45] on button "Create purchase order" at bounding box center [654, 45] width 68 height 13
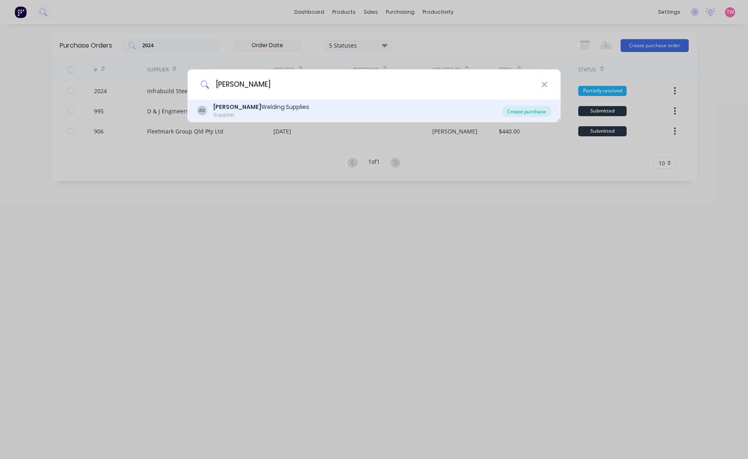
type input "[PERSON_NAME]"
click at [536, 107] on div "Create purchase" at bounding box center [526, 111] width 48 height 11
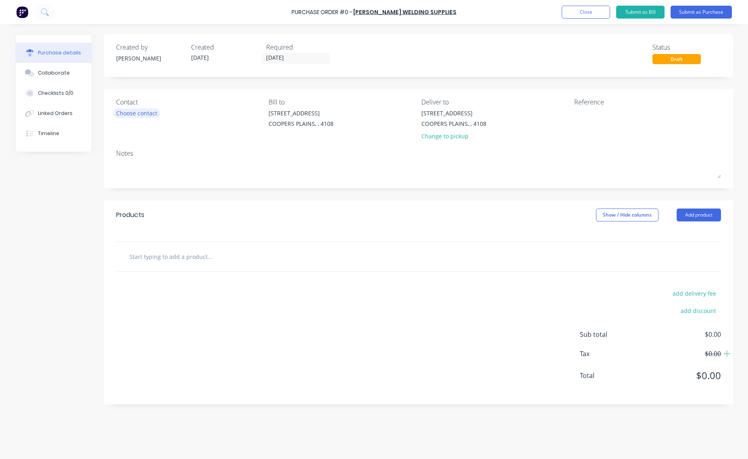
click at [134, 113] on div "Choose contact" at bounding box center [136, 113] width 41 height 8
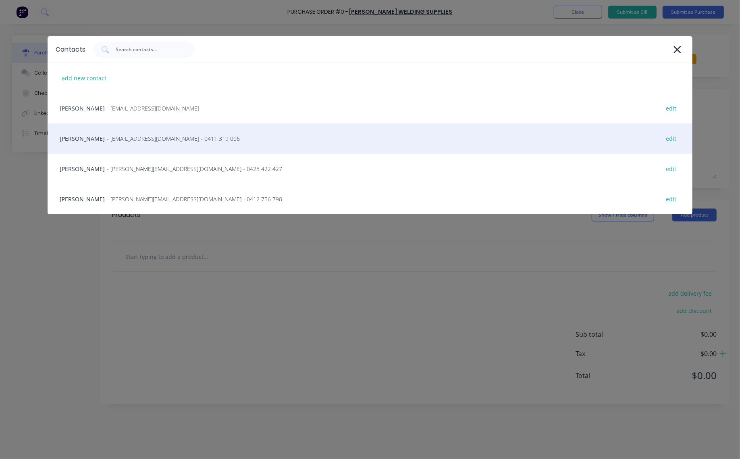
click at [117, 133] on div "[PERSON_NAME] - [EMAIL_ADDRESS][DOMAIN_NAME] - 0411 319 006 edit" at bounding box center [370, 138] width 645 height 30
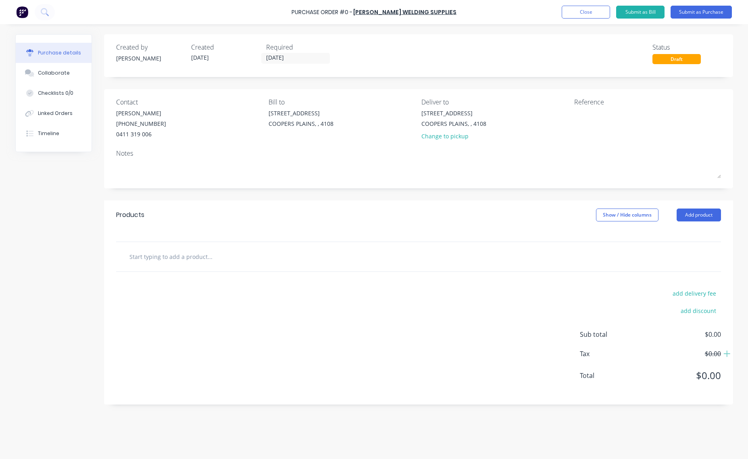
click at [277, 261] on input "text" at bounding box center [209, 256] width 161 height 16
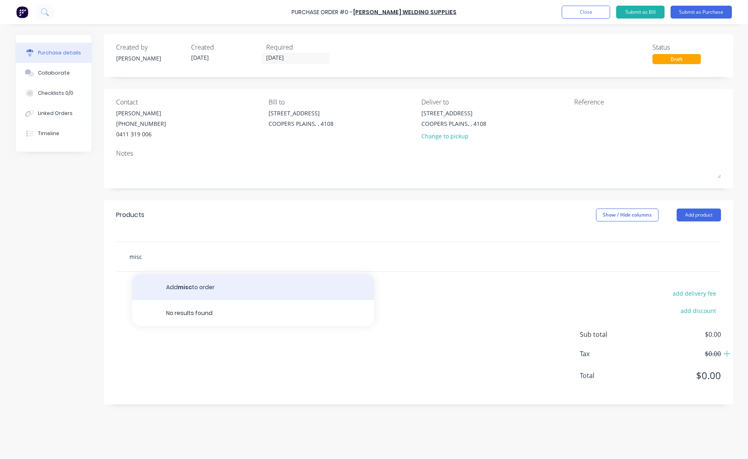
type input "misc"
click at [213, 293] on button "Add misc to order" at bounding box center [253, 287] width 242 height 26
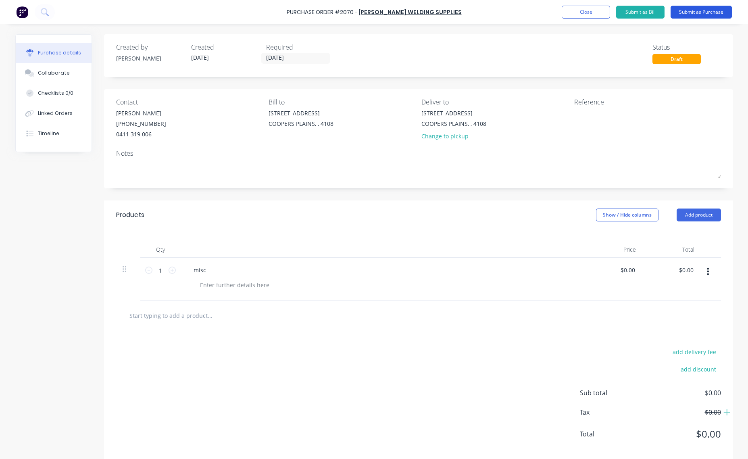
click at [704, 13] on button "Submit as Purchase" at bounding box center [700, 12] width 61 height 13
